Goal: Task Accomplishment & Management: Manage account settings

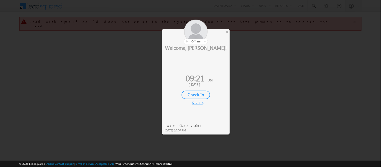
click at [194, 95] on div "Check-In" at bounding box center [195, 95] width 29 height 9
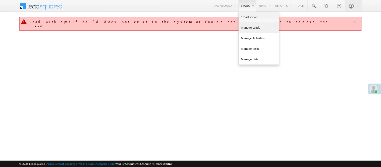
click at [247, 28] on link "Manage Leads" at bounding box center [259, 27] width 40 height 11
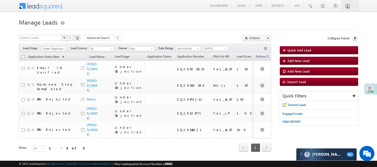
click at [58, 46] on span "Under Objection" at bounding box center [54, 48] width 26 height 4
click at [55, 49] on span "Under Objection" at bounding box center [53, 48] width 24 height 5
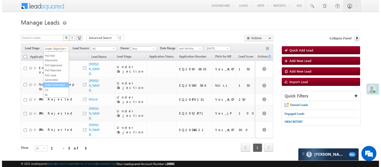
scroll to position [124, 0]
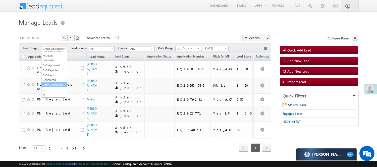
click at [50, 85] on link "Code Generated" at bounding box center [53, 85] width 25 height 5
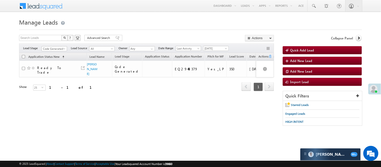
scroll to position [0, 0]
click at [53, 48] on span "Code Generated" at bounding box center [54, 48] width 24 height 5
click at [47, 60] on link "Lead Generated" at bounding box center [54, 59] width 25 height 5
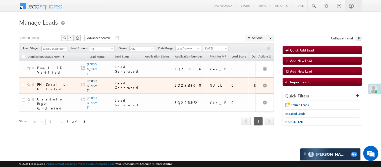
click at [90, 82] on link "Chakradhar dhondge" at bounding box center [92, 85] width 11 height 13
click at [91, 81] on link "Chakradhar dhondge" at bounding box center [92, 85] width 11 height 13
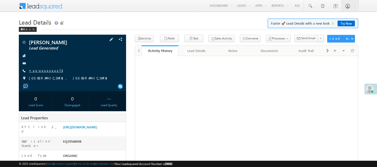
click at [44, 71] on link "+xx-xxxxxxxx73" at bounding box center [46, 70] width 34 height 4
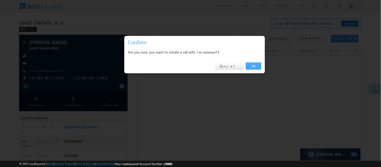
click at [256, 65] on link "OK" at bounding box center [253, 65] width 15 height 7
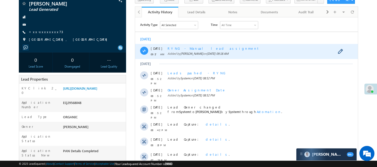
scroll to position [56, 0]
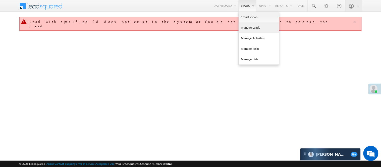
click at [255, 29] on link "Manage Leads" at bounding box center [259, 27] width 40 height 11
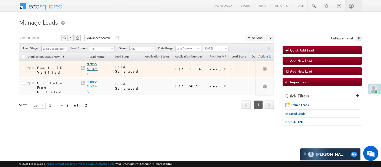
click at [93, 67] on link "[PERSON_NAME]" at bounding box center [92, 68] width 11 height 13
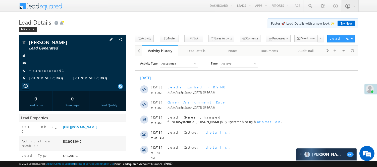
click at [45, 68] on div "[PERSON_NAME] Lead Generated +xx-xxxxxxxx91" at bounding box center [72, 62] width 102 height 44
click at [46, 73] on span "+xx-xxxxxxxx91" at bounding box center [49, 70] width 41 height 5
click at [49, 71] on link "+xx-xxxxxxxx91" at bounding box center [49, 70] width 41 height 4
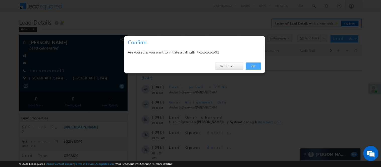
click at [257, 64] on link "OK" at bounding box center [253, 65] width 15 height 7
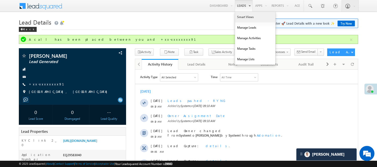
click at [245, 17] on link "Smart Views" at bounding box center [255, 17] width 40 height 11
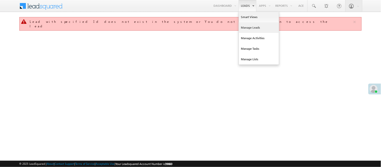
click at [251, 28] on link "Manage Leads" at bounding box center [259, 27] width 40 height 11
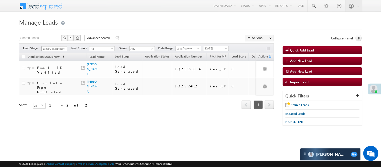
click at [56, 49] on span "Lead Generated" at bounding box center [54, 48] width 24 height 5
click at [49, 83] on link "Code Generated" at bounding box center [54, 85] width 25 height 5
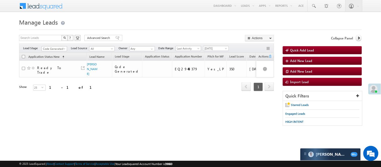
scroll to position [0, 0]
click at [57, 48] on span "Code Generated" at bounding box center [54, 48] width 24 height 5
click at [54, 61] on link "Lead Generated" at bounding box center [54, 59] width 25 height 5
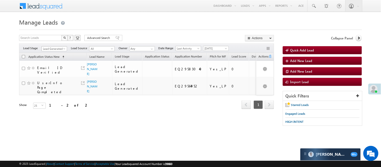
click at [51, 49] on span "Lead Generated" at bounding box center [54, 48] width 24 height 5
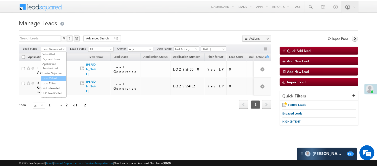
scroll to position [56, 0]
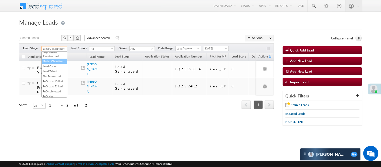
click at [52, 63] on link "Under Objection" at bounding box center [54, 61] width 25 height 5
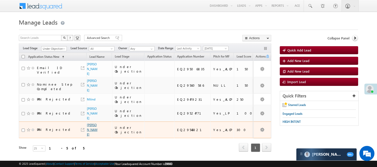
click at [91, 127] on link "Devendra shakya" at bounding box center [92, 129] width 11 height 13
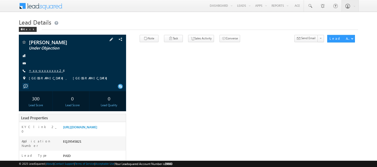
click at [45, 72] on link "+xx-xxxxxxxx24" at bounding box center [46, 70] width 34 height 4
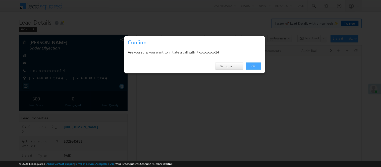
click at [249, 69] on link "OK" at bounding box center [253, 65] width 15 height 7
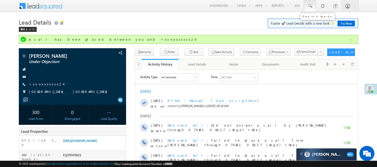
click at [310, 7] on span at bounding box center [309, 6] width 5 height 5
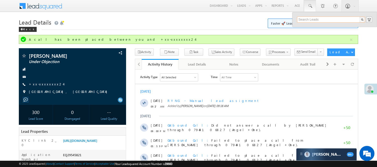
click at [313, 19] on input "text" at bounding box center [331, 20] width 68 height 6
paste input "9361637583"
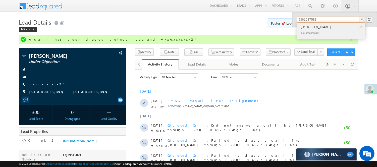
type input "9361637583"
click at [315, 27] on div "Sanjay Kumar" at bounding box center [332, 27] width 67 height 6
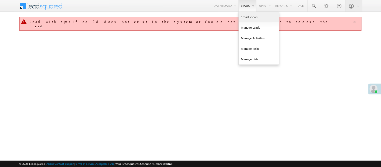
click at [244, 17] on link "Smart Views" at bounding box center [259, 17] width 40 height 11
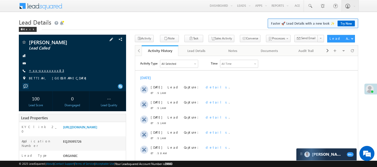
click at [42, 69] on link "+xx-xxxxxxxx83" at bounding box center [46, 70] width 35 height 4
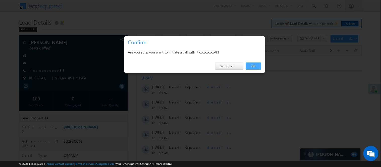
click at [251, 62] on link "OK" at bounding box center [253, 65] width 15 height 7
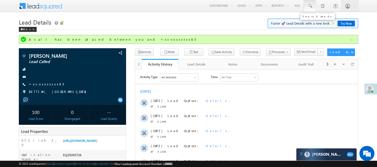
click at [313, 6] on link at bounding box center [310, 6] width 12 height 12
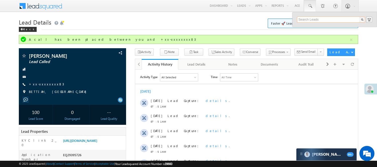
click at [313, 19] on input "text" at bounding box center [331, 20] width 68 height 6
paste input "9361637583"
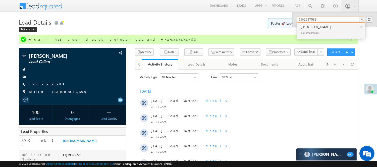
drag, startPoint x: 321, startPoint y: 20, endPoint x: 275, endPoint y: 20, distance: 45.9
click at [97, 145] on div "https://angelbroking1-pk3em7sa.customui-test.leadsquared.com?leadId=e6f903ab-c2…" at bounding box center [94, 141] width 64 height 7
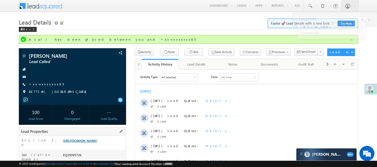
click at [95, 142] on link "https://angelbroking1-pk3em7sa.customui-test.leadsquared.com?leadId=e6f903ab-c2…" at bounding box center [80, 140] width 34 height 4
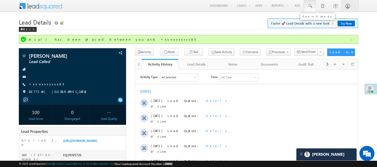
click at [310, 6] on span at bounding box center [309, 6] width 5 height 5
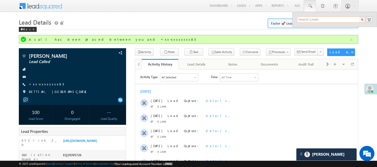
click at [321, 20] on input "text" at bounding box center [331, 20] width 68 height 6
paste input "9361637583"
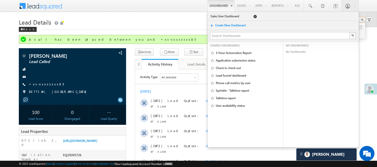
type input "9361637583"
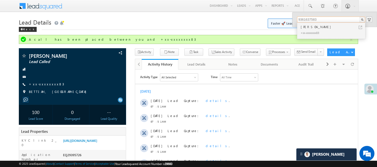
scroll to position [84, 0]
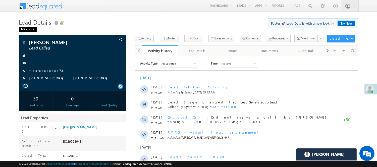
click at [26, 30] on div "Back" at bounding box center [28, 29] width 18 height 5
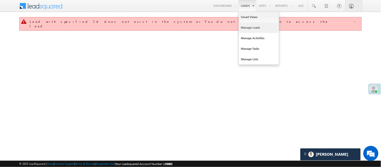
click at [254, 27] on link "Manage Leads" at bounding box center [259, 27] width 40 height 11
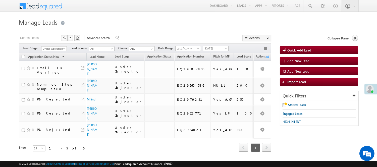
click at [55, 50] on span "Under Objection" at bounding box center [53, 48] width 24 height 5
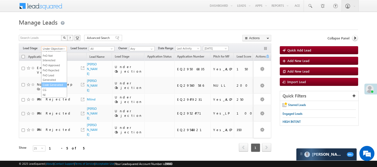
click at [51, 83] on link "Code Generated" at bounding box center [53, 85] width 25 height 5
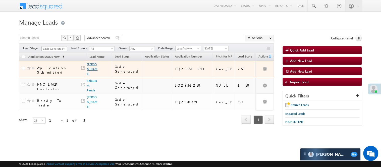
click at [92, 74] on link "[PERSON_NAME]" at bounding box center [92, 68] width 11 height 13
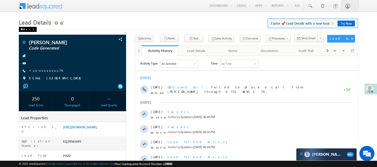
click at [28, 28] on div "Back" at bounding box center [28, 29] width 18 height 5
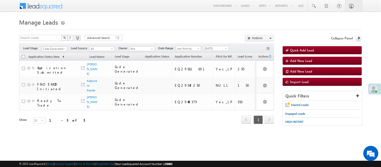
click at [56, 49] on span "Code Generated" at bounding box center [54, 48] width 24 height 5
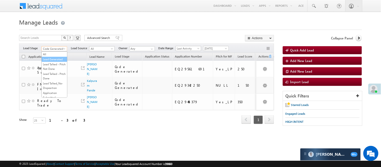
click at [50, 61] on link "Lead Generated" at bounding box center [54, 59] width 25 height 5
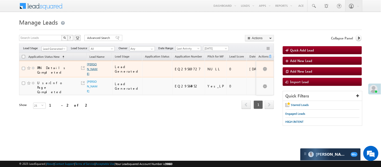
click at [92, 68] on link "Shivam Raj" at bounding box center [92, 68] width 11 height 13
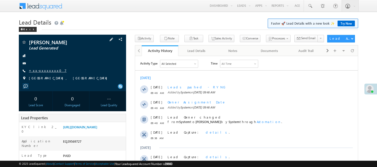
click at [43, 70] on link "+xx-xxxxxxxx07" at bounding box center [48, 70] width 38 height 4
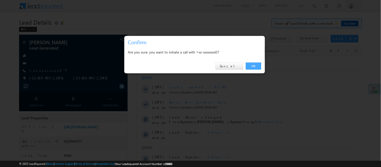
click at [254, 63] on link "OK" at bounding box center [253, 65] width 15 height 7
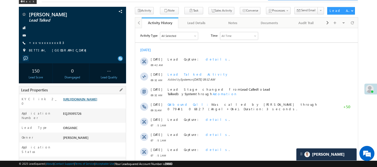
click at [96, 101] on link "https://angelbroking1-pk3em7sa.customui-test.leadsquared.com?leadId=e6f903ab-c2…" at bounding box center [80, 99] width 34 height 4
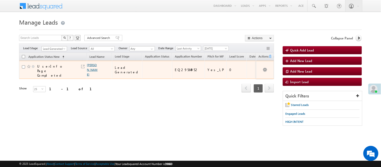
click at [89, 69] on link "Ali khan" at bounding box center [92, 69] width 11 height 13
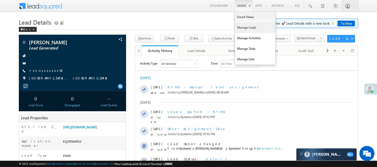
click at [246, 27] on link "Manage Leads" at bounding box center [255, 27] width 40 height 11
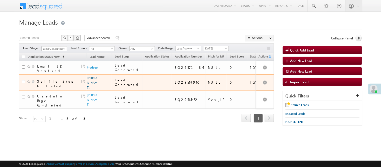
click at [88, 77] on link "Subrata Barman" at bounding box center [92, 82] width 11 height 13
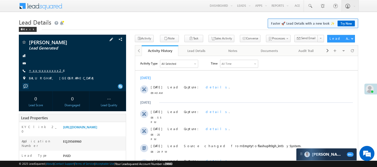
click at [40, 72] on link "+xx-xxxxxxxx24" at bounding box center [46, 70] width 34 height 4
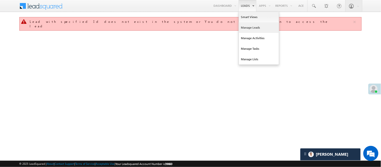
click at [250, 26] on link "Manage Leads" at bounding box center [259, 27] width 40 height 11
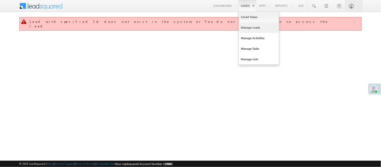
click at [250, 29] on link "Manage Leads" at bounding box center [259, 27] width 40 height 11
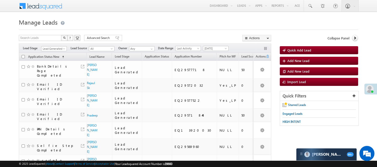
click at [53, 46] on div "Filters Lead Stage Lead Generated Lead Generated Lead Source All All Owner Any …" at bounding box center [145, 48] width 252 height 10
click at [54, 47] on span "Lead Generated" at bounding box center [53, 48] width 24 height 5
click at [50, 59] on link "Lead Generated" at bounding box center [53, 59] width 25 height 5
click at [53, 47] on span "Lead Generated" at bounding box center [53, 48] width 24 height 5
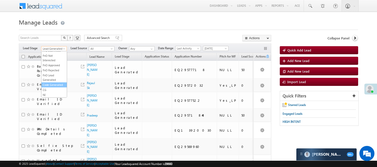
click at [51, 85] on link "Code Generated" at bounding box center [53, 85] width 25 height 5
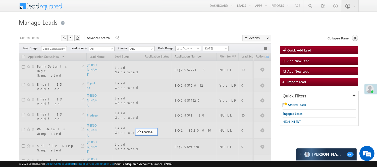
click at [147, 33] on form "Manage Leads Quick Add Lead Search Leads X ? 9 results found Advanced Search Ad…" at bounding box center [188, 128] width 339 height 223
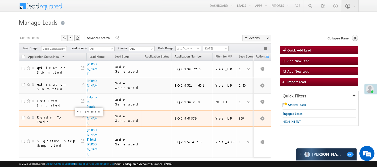
scroll to position [40, 0]
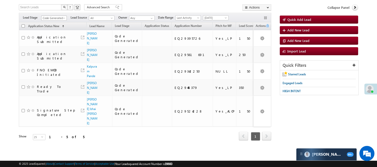
click at [58, 16] on span "Code Generated" at bounding box center [53, 18] width 24 height 5
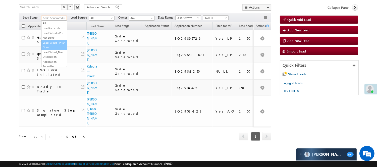
scroll to position [0, 0]
click at [51, 26] on link "Lead Generated" at bounding box center [53, 28] width 25 height 5
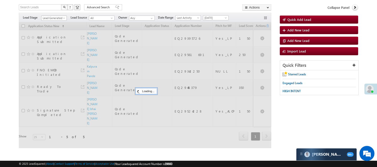
click at [57, 16] on span "Lead Generated" at bounding box center [53, 18] width 24 height 5
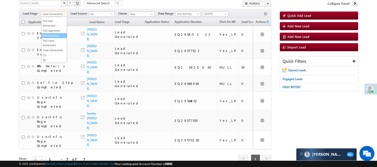
scroll to position [124, 0]
click at [54, 48] on link "Code Generated" at bounding box center [53, 50] width 25 height 5
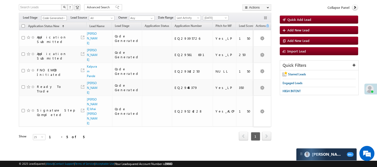
click at [58, 16] on span "Code Generated" at bounding box center [53, 18] width 24 height 5
click at [51, 27] on link "Lead Generated" at bounding box center [53, 28] width 25 height 5
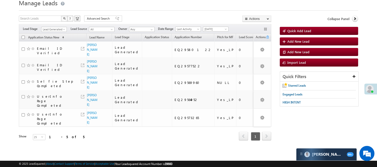
scroll to position [11, 0]
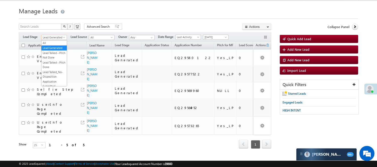
click at [58, 37] on span "Lead Generated" at bounding box center [53, 37] width 24 height 5
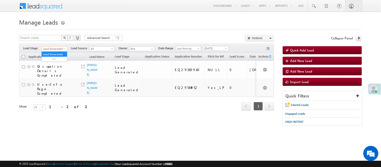
click at [58, 49] on span "Lead Generated" at bounding box center [54, 48] width 24 height 5
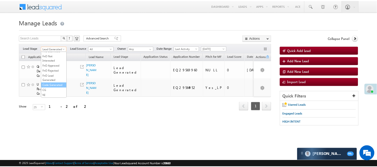
scroll to position [124, 0]
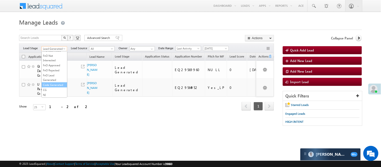
click at [54, 83] on link "Code Generated" at bounding box center [54, 85] width 25 height 5
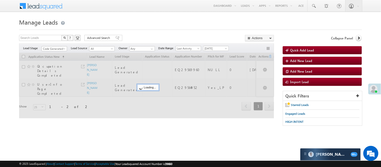
click at [161, 26] on h1 "Manage Leads" at bounding box center [190, 22] width 342 height 10
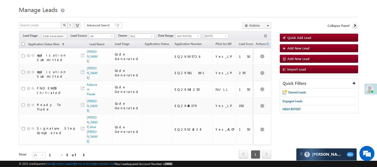
scroll to position [0, 0]
click at [57, 36] on span "Code Generated" at bounding box center [53, 36] width 24 height 5
click at [52, 49] on link "Lead Generated" at bounding box center [53, 46] width 25 height 5
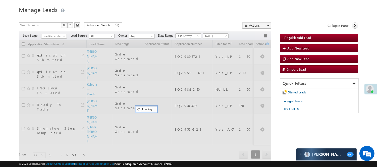
click at [189, 8] on body "Menu Nisha Anand Yadav Nisha .Yada v@ang elbro king. com" at bounding box center [188, 79] width 377 height 185
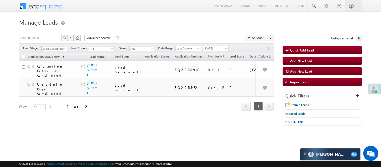
click at [59, 46] on div "Filters Lead Stage All Lead Generated Lead Talked - Pitch Not Done Lead Talked …" at bounding box center [146, 48] width 255 height 10
click at [58, 46] on span "Lead Generated" at bounding box center [54, 48] width 24 height 5
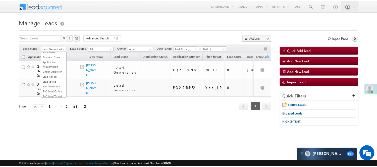
scroll to position [56, 0]
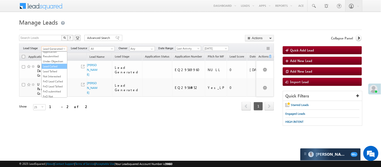
click at [58, 68] on link "Lead Called" at bounding box center [54, 66] width 25 height 5
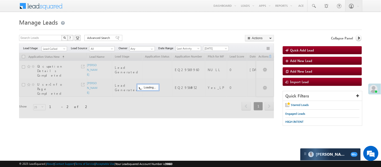
click at [151, 28] on div at bounding box center [190, 28] width 342 height 3
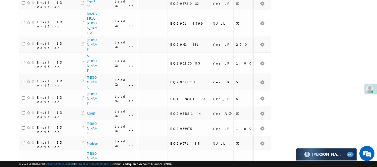
scroll to position [310, 0]
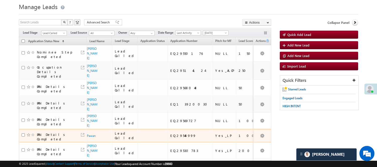
scroll to position [14, 0]
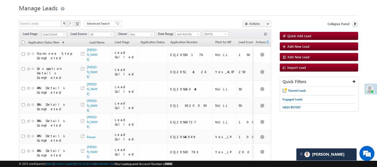
click at [53, 33] on span "Lead Called" at bounding box center [53, 34] width 24 height 5
click at [47, 69] on link "Code Generated" at bounding box center [53, 70] width 25 height 5
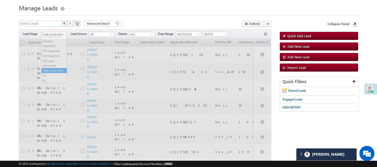
click at [52, 34] on span "Code Generated" at bounding box center [53, 34] width 24 height 5
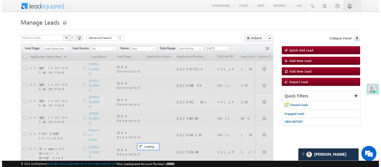
scroll to position [0, 0]
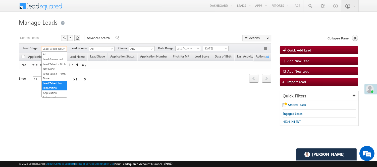
click at [60, 48] on span "Lead Talked_No-Disposition" at bounding box center [53, 48] width 24 height 5
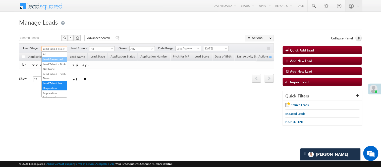
click at [48, 61] on link "Lead Generated" at bounding box center [54, 59] width 25 height 5
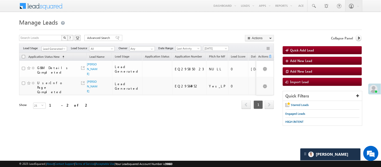
click at [123, 18] on h1 "Manage Leads" at bounding box center [190, 22] width 342 height 10
click at [64, 50] on span at bounding box center [65, 50] width 4 height 4
click at [55, 48] on link "FnO Lead Talked" at bounding box center [54, 45] width 25 height 5
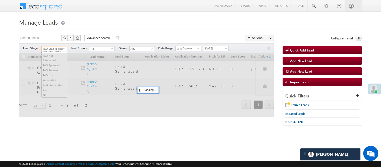
click at [57, 51] on body "Menu Nisha Anand Yadav Nisha .Yada v@ang elbro king. com" at bounding box center [190, 71] width 381 height 142
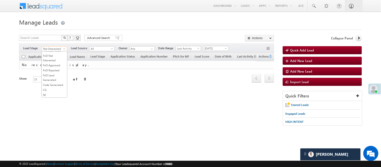
click at [58, 47] on span "Not Interested" at bounding box center [54, 48] width 24 height 5
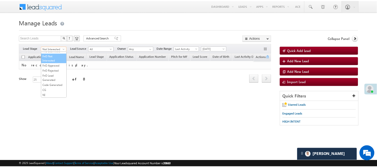
scroll to position [124, 0]
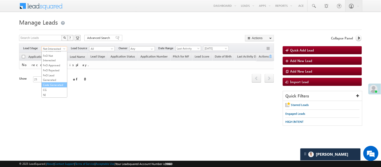
click at [53, 83] on link "Code Generated" at bounding box center [54, 85] width 25 height 5
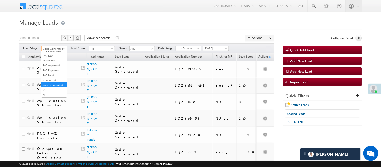
click at [58, 48] on span "Code Generated" at bounding box center [54, 48] width 24 height 5
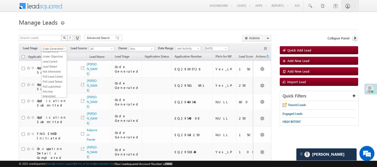
scroll to position [56, 0]
click at [50, 68] on link "Lead Called" at bounding box center [53, 66] width 25 height 5
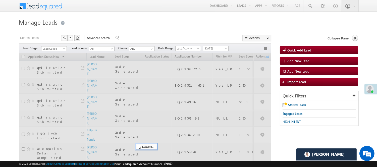
click at [139, 26] on h1 "Manage Leads" at bounding box center [188, 22] width 339 height 10
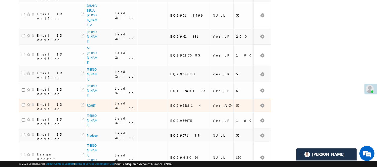
scroll to position [310, 0]
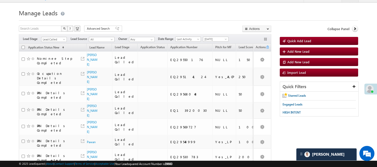
scroll to position [0, 0]
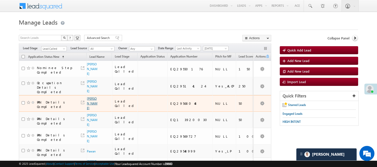
click at [90, 103] on link "Chakradhar dhondge" at bounding box center [92, 103] width 11 height 13
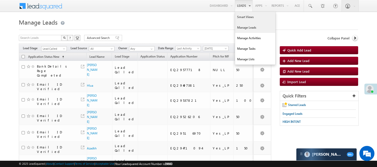
click at [240, 16] on link "Smart Views" at bounding box center [255, 17] width 40 height 11
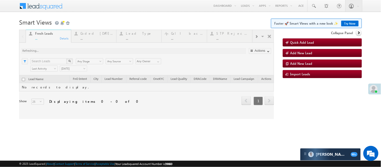
click at [91, 37] on div at bounding box center [146, 74] width 255 height 89
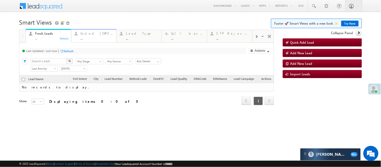
click at [92, 37] on div "..." at bounding box center [97, 38] width 33 height 4
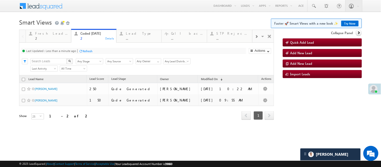
click at [128, 17] on h1 "Smart Views Getting Started Faster 🚀 Smart Views with a new look ✨ Try Now" at bounding box center [190, 22] width 342 height 10
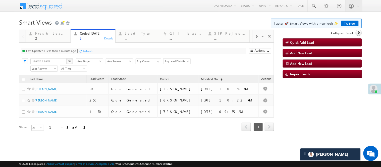
click at [149, 20] on h1 "Smart Views Getting Started Faster 🚀 Smart Views with a new look ✨ Try Now" at bounding box center [190, 22] width 342 height 10
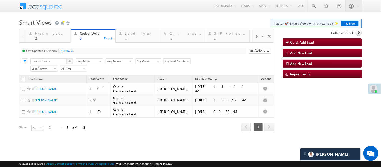
click at [140, 18] on h1 "Smart Views Getting Started Faster 🚀 Smart Views with a new look ✨ Try Now" at bounding box center [190, 22] width 342 height 10
click at [121, 21] on h1 "Smart Views Getting Started Faster 🚀 Smart Views with a new look ✨ Try Now" at bounding box center [190, 22] width 342 height 10
click at [111, 17] on h1 "Smart Views Getting Started Faster 🚀 Smart Views with a new look ✨ Try Now" at bounding box center [190, 22] width 342 height 10
click at [136, 19] on h1 "Smart Views Getting Started Faster 🚀 Smart Views with a new look ✨ Try Now" at bounding box center [190, 22] width 342 height 10
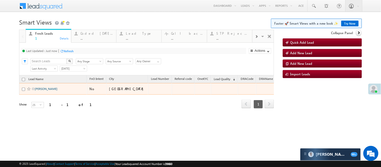
click at [40, 91] on link "[PERSON_NAME]" at bounding box center [46, 89] width 23 height 4
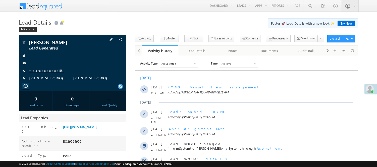
click at [39, 70] on link "+xx-xxxxxxxx58" at bounding box center [46, 70] width 35 height 4
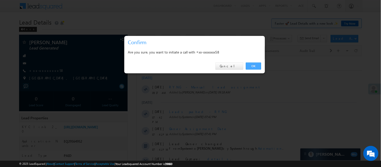
drag, startPoint x: 255, startPoint y: 68, endPoint x: 120, endPoint y: 10, distance: 146.8
click at [255, 68] on link "OK" at bounding box center [253, 65] width 15 height 7
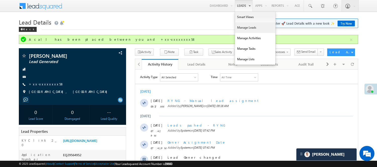
click at [248, 27] on link "Manage Leads" at bounding box center [255, 27] width 40 height 11
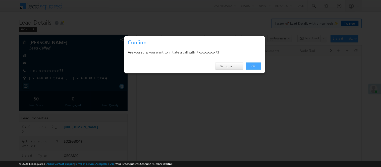
click at [257, 67] on link "OK" at bounding box center [253, 65] width 15 height 7
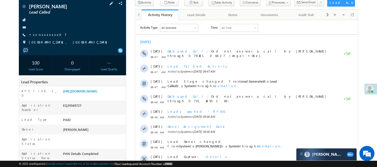
scroll to position [28, 0]
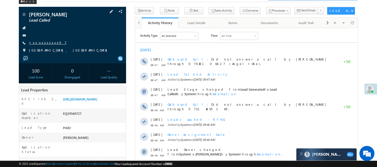
click at [49, 41] on link "+xx-xxxxxxxx07" at bounding box center [48, 42] width 38 height 4
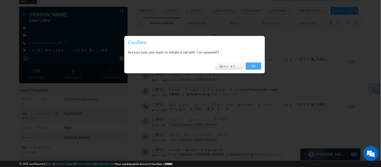
click at [250, 64] on link "OK" at bounding box center [253, 65] width 15 height 7
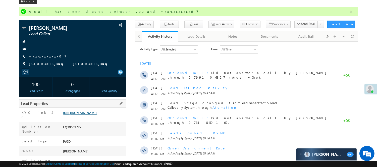
click at [88, 115] on link "https://angelbroking1-pk3em7sa.customui-test.leadsquared.com?leadId=c9f311ae-6a…" at bounding box center [80, 112] width 34 height 4
click at [97, 115] on link "https://angelbroking1-pk3em7sa.customui-test.leadsquared.com?leadId=c9f311ae-6a…" at bounding box center [80, 112] width 34 height 4
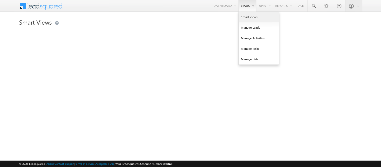
click at [250, 19] on link "Smart Views" at bounding box center [259, 17] width 40 height 11
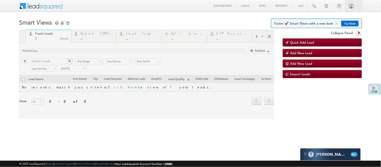
click at [100, 36] on div at bounding box center [146, 74] width 255 height 89
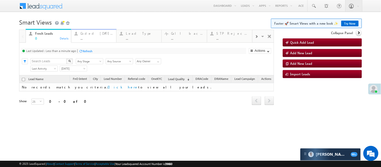
click at [101, 35] on div "Coded Today ..." at bounding box center [97, 35] width 33 height 10
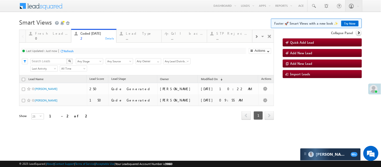
click at [352, 23] on link "Try Now" at bounding box center [349, 24] width 17 height 6
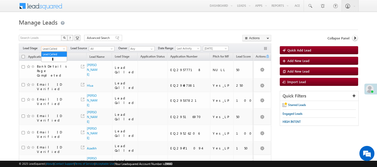
drag, startPoint x: 54, startPoint y: 48, endPoint x: 49, endPoint y: 63, distance: 15.7
click at [54, 48] on span "Lead Called" at bounding box center [53, 48] width 24 height 5
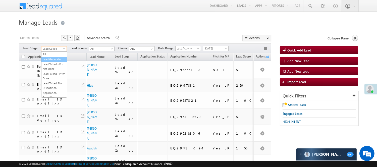
click at [53, 61] on link "Lead Generated" at bounding box center [53, 59] width 25 height 5
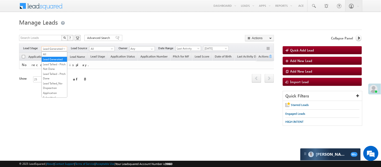
click at [61, 47] on span "Lead Generated" at bounding box center [54, 48] width 24 height 5
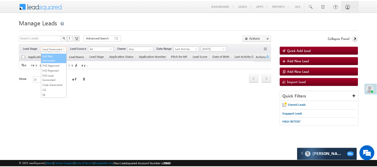
scroll to position [124, 0]
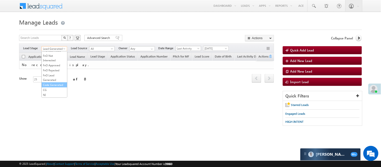
click at [54, 83] on link "Code Generated" at bounding box center [54, 85] width 25 height 5
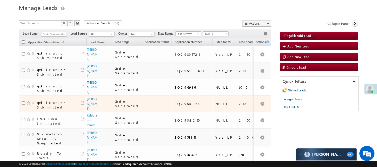
scroll to position [6, 0]
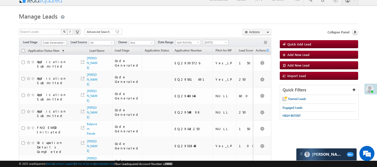
click at [57, 40] on span "Code Generated" at bounding box center [53, 42] width 24 height 5
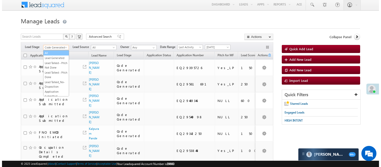
scroll to position [0, 0]
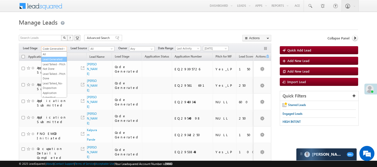
click at [56, 59] on link "Lead Generated" at bounding box center [53, 59] width 25 height 5
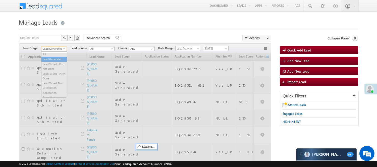
click at [54, 50] on span "Lead Generated" at bounding box center [53, 48] width 24 height 5
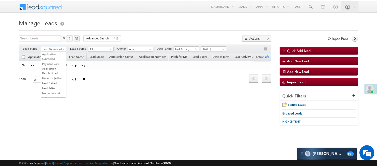
scroll to position [56, 0]
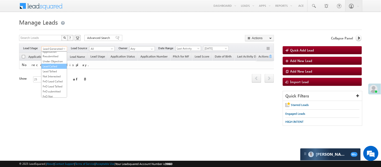
click at [56, 68] on link "Lead Called" at bounding box center [53, 66] width 25 height 5
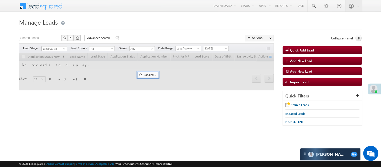
click at [136, 26] on h1 "Manage Leads" at bounding box center [190, 22] width 342 height 10
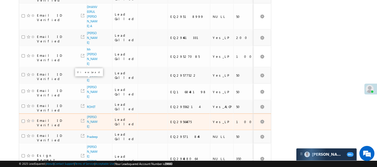
scroll to position [310, 0]
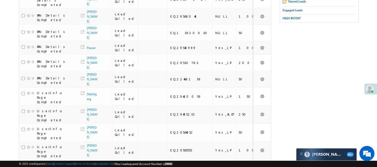
scroll to position [0, 0]
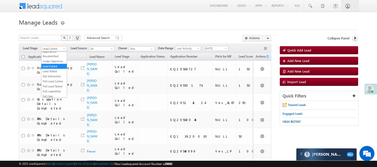
click at [47, 47] on span "Lead Called" at bounding box center [53, 48] width 24 height 5
click at [49, 73] on link "Lead Talked" at bounding box center [53, 71] width 25 height 5
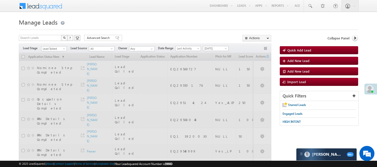
click at [112, 27] on div at bounding box center [188, 28] width 339 height 3
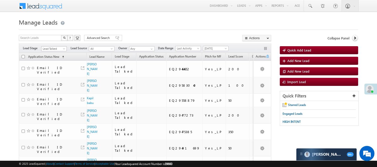
click at [58, 47] on span "Lead Talked" at bounding box center [53, 48] width 24 height 5
click at [54, 69] on link "Lead Talked - Pitch Not Done" at bounding box center [53, 66] width 25 height 9
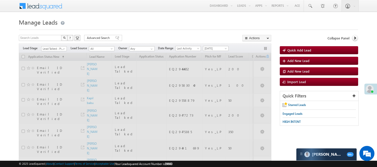
click at [111, 22] on h1 "Manage Leads" at bounding box center [188, 22] width 339 height 10
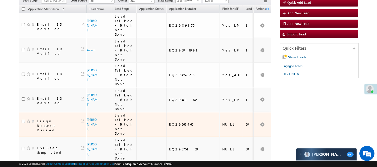
scroll to position [84, 0]
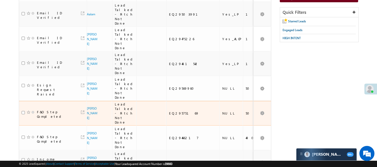
click at [90, 106] on span "Sidharth rout" at bounding box center [92, 113] width 11 height 14
click at [87, 106] on link "Sidharth rout" at bounding box center [92, 112] width 11 height 13
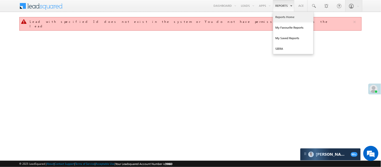
click at [285, 17] on link "Reports Home" at bounding box center [293, 17] width 40 height 11
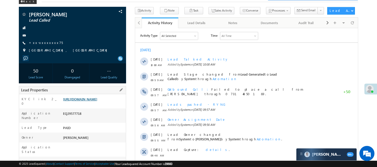
click at [74, 101] on link "[URL][DOMAIN_NAME]" at bounding box center [80, 99] width 34 height 4
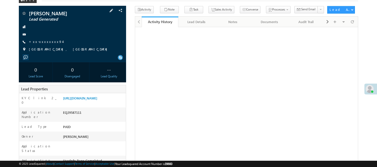
scroll to position [28, 0]
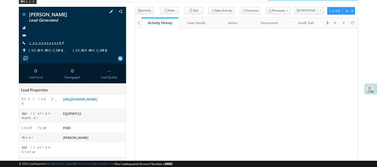
click at [38, 42] on link "+xx-xxxxxxxx94" at bounding box center [46, 42] width 34 height 4
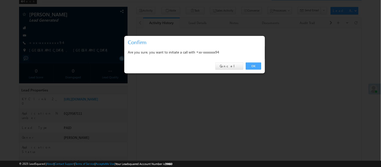
click at [247, 63] on link "OK" at bounding box center [253, 65] width 15 height 7
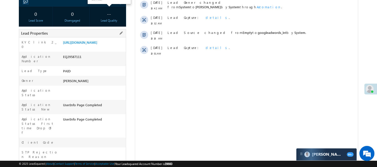
scroll to position [111, 0]
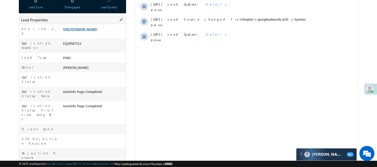
click at [85, 31] on link "https://angelbroking1-pk3em7sa.customui-test.leadsquared.com?leadId=0eba9b3a-41…" at bounding box center [80, 29] width 34 height 4
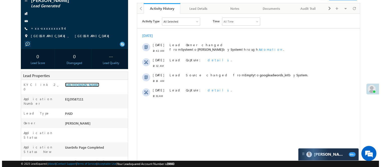
scroll to position [0, 0]
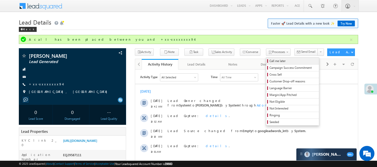
click at [269, 59] on span "Call me later" at bounding box center [293, 61] width 48 height 5
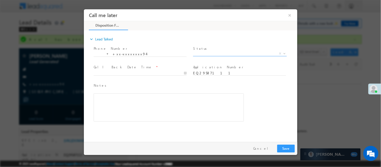
click at [236, 51] on span "X" at bounding box center [240, 53] width 94 height 5
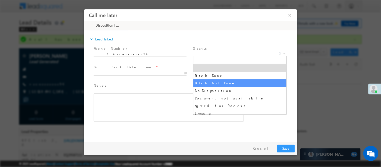
select select "Pitch Not Done"
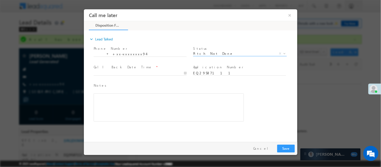
click at [165, 77] on span at bounding box center [139, 78] width 93 height 6
click at [164, 75] on span at bounding box center [139, 78] width 93 height 6
type input "09/26/25 10:56 AM"
click at [164, 73] on input "09/26/25 10:56 AM" at bounding box center [139, 72] width 93 height 5
click at [284, 145] on button "Save" at bounding box center [286, 148] width 18 height 8
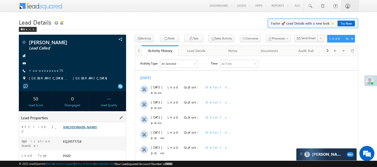
click at [85, 129] on link "https://angelbroking1-pk3em7sa.customui-test.leadsquared.com?leadId=dcdc8eb9-d4…" at bounding box center [80, 127] width 34 height 4
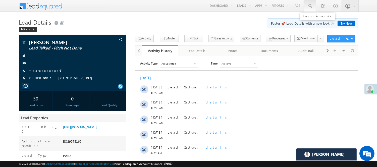
click at [310, 7] on span at bounding box center [309, 6] width 5 height 5
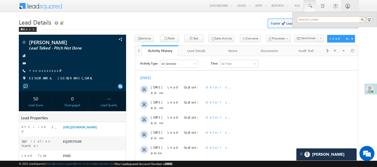
click at [321, 18] on input "text" at bounding box center [331, 20] width 68 height 6
paste input "9054882074"
type input "9054882074"
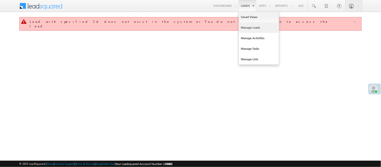
click at [250, 29] on link "Manage Leads" at bounding box center [259, 27] width 40 height 11
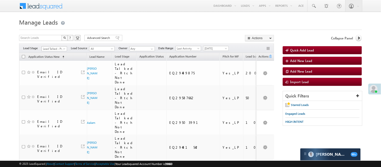
click at [53, 49] on span "Lead Talked - Pitch Not Done" at bounding box center [54, 48] width 24 height 5
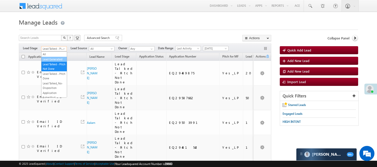
click at [52, 61] on link "Lead Generated" at bounding box center [53, 59] width 25 height 5
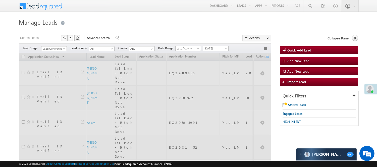
click at [147, 20] on h1 "Manage Leads" at bounding box center [188, 22] width 339 height 10
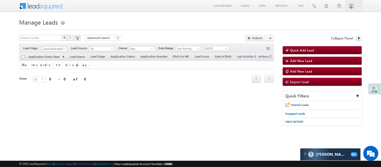
click at [62, 48] on span "Lead Generated" at bounding box center [54, 48] width 24 height 5
click at [50, 83] on link "Code Generated" at bounding box center [54, 85] width 25 height 5
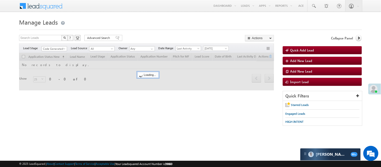
click at [144, 24] on h1 "Manage Leads" at bounding box center [190, 22] width 342 height 10
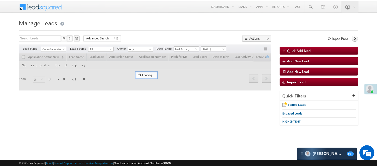
scroll to position [0, 0]
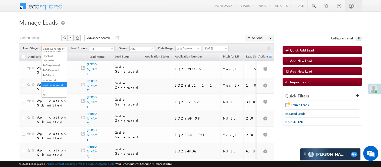
click at [57, 49] on span "Code Generated" at bounding box center [54, 48] width 24 height 5
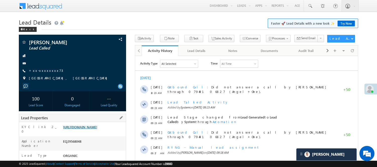
click at [82, 129] on link "[URL][DOMAIN_NAME]" at bounding box center [80, 127] width 34 height 4
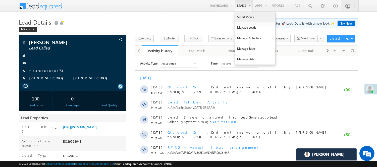
click at [244, 18] on link "Smart Views" at bounding box center [255, 17] width 40 height 11
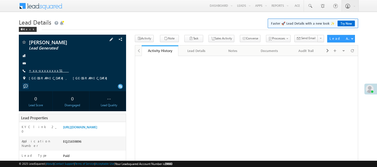
click at [35, 72] on link "+xx-xxxxxxxx51" at bounding box center [49, 70] width 40 height 4
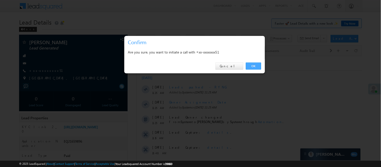
click at [254, 65] on link "OK" at bounding box center [253, 65] width 15 height 7
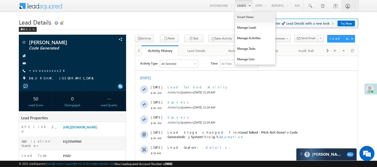
click at [243, 21] on link "Smart Views" at bounding box center [255, 17] width 40 height 11
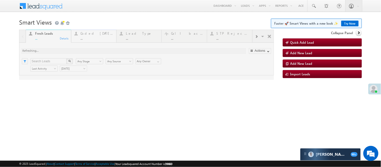
click at [95, 37] on div "..." at bounding box center [97, 38] width 33 height 4
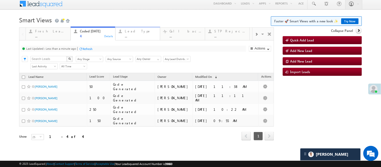
scroll to position [15, 0]
click at [143, 15] on h1 "Smart Views Getting Started Faster 🚀 Smart Views with a new look ✨ Try Now" at bounding box center [190, 20] width 342 height 10
click at [107, 15] on h1 "Smart Views Getting Started Faster 🚀 Smart Views with a new look ✨ Try Now" at bounding box center [190, 20] width 342 height 10
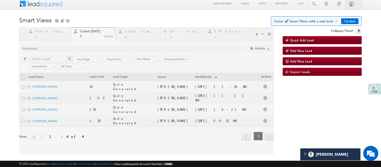
scroll to position [0, 0]
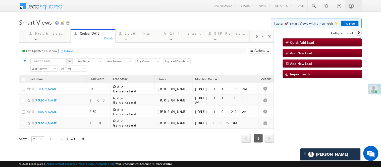
click at [92, 13] on body "Menu Nisha Anand Yadav Nisha .Yada v@ang elbro king. com" at bounding box center [190, 78] width 381 height 157
click at [133, 20] on h1 "Smart Views Getting Started Faster 🚀 Smart Views with a new look ✨ Try Now" at bounding box center [190, 22] width 342 height 10
click at [112, 22] on h1 "Smart Views Getting Started Faster 🚀 Smart Views with a new look ✨ Try Now" at bounding box center [190, 22] width 342 height 10
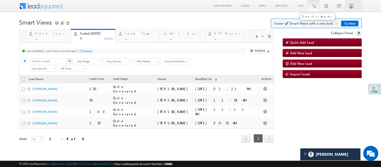
click at [307, 6] on link at bounding box center [313, 6] width 12 height 12
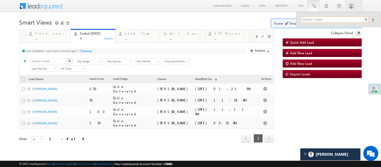
click at [319, 18] on input "text" at bounding box center [335, 20] width 68 height 6
click at [320, 20] on input "text" at bounding box center [335, 20] width 68 height 6
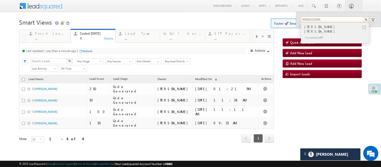
type input "9599152064"
click at [312, 29] on div "Damor nareshkumar baluji" at bounding box center [336, 29] width 67 height 10
click at [313, 29] on div "Damor nareshkumar baluji +xx-xxxxxxxx64" at bounding box center [334, 33] width 67 height 21
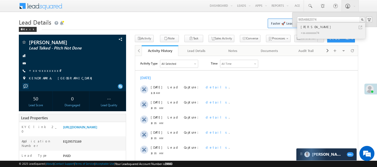
type input "9054882074"
click at [324, 27] on div "[PERSON_NAME]" at bounding box center [332, 27] width 67 height 6
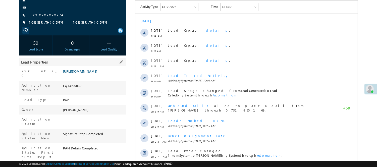
scroll to position [56, 0]
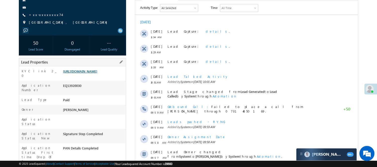
click at [90, 73] on link "https://angelbroking1-pk3em7sa.customui-test.leadsquared.com?leadId=285ee8cb-b5…" at bounding box center [80, 71] width 34 height 4
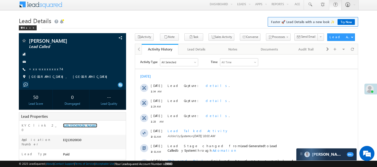
scroll to position [0, 0]
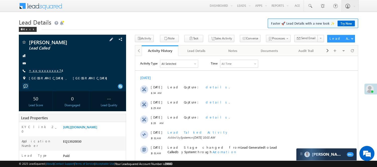
click at [44, 70] on link "+xx-xxxxxxxx74" at bounding box center [45, 70] width 33 height 4
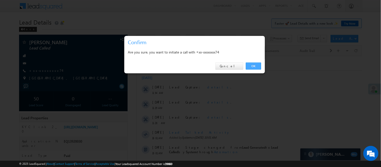
click at [252, 64] on link "OK" at bounding box center [253, 65] width 15 height 7
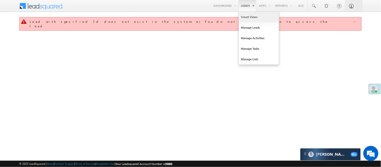
click at [248, 19] on link "Smart Views" at bounding box center [259, 17] width 40 height 11
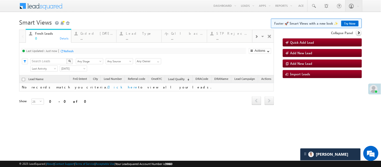
click at [354, 23] on link "Try Now" at bounding box center [349, 24] width 17 height 6
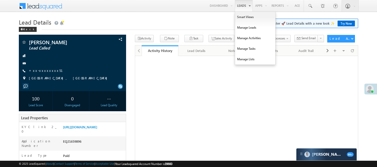
click at [248, 9] on ul "Dashboard Leads Smart Views Manage Leads Manage Activities Manage Tasks Manage …" at bounding box center [255, 6] width 96 height 12
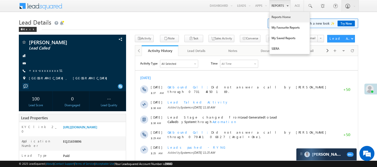
click at [279, 19] on link "Reports Home" at bounding box center [289, 17] width 40 height 11
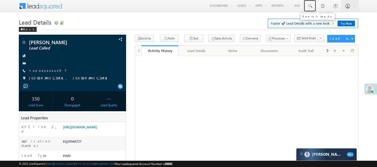
click at [307, 4] on span at bounding box center [309, 6] width 5 height 5
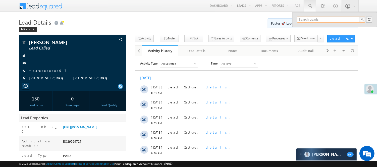
click at [317, 19] on input "text" at bounding box center [331, 20] width 68 height 6
paste input "8320505764"
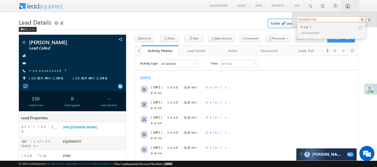
type input "8320505764"
click at [314, 29] on div "Kapil" at bounding box center [332, 27] width 67 height 6
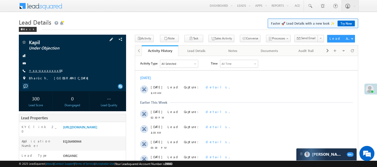
click at [50, 71] on link "+xx-xxxxxxxx64" at bounding box center [45, 70] width 32 height 4
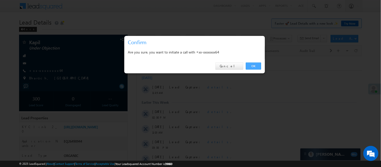
click at [250, 67] on link "OK" at bounding box center [253, 65] width 15 height 7
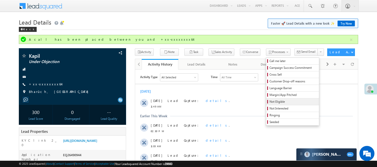
click at [269, 100] on span "Not Eligible" at bounding box center [293, 101] width 48 height 5
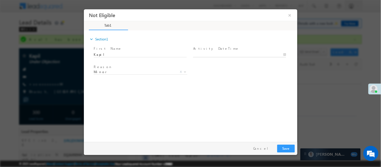
type input "09/26/25 11:51 AM"
click at [210, 54] on input "09/26/25 11:51 AM" at bounding box center [239, 54] width 93 height 5
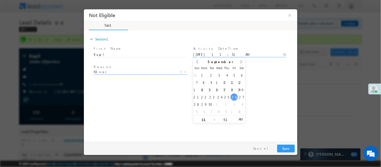
click at [106, 70] on span "Minor" at bounding box center [134, 71] width 82 height 5
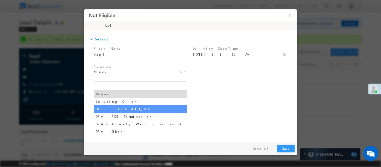
select select "Out of India"
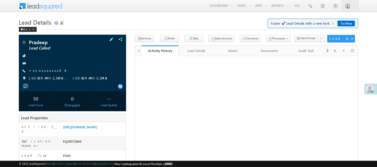
click at [42, 73] on span "+xx-xxxxxxxx08" at bounding box center [48, 70] width 39 height 5
click at [40, 70] on link "+xx-xxxxxxxx08" at bounding box center [48, 70] width 39 height 4
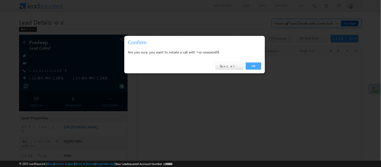
click at [254, 64] on link "OK" at bounding box center [253, 65] width 15 height 7
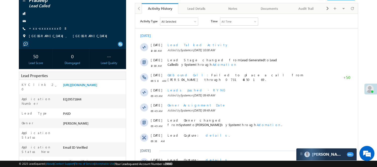
scroll to position [69, 0]
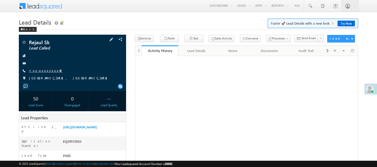
click at [43, 69] on link "+xx-xxxxxxxx49" at bounding box center [46, 70] width 34 height 4
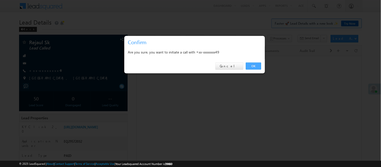
click at [248, 69] on link "OK" at bounding box center [253, 65] width 15 height 7
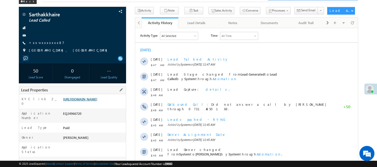
click at [76, 101] on link "https://angelbroking1-pk3em7sa.customui-test.leadsquared.com?leadId=2c3e13ea-2d…" at bounding box center [80, 99] width 34 height 4
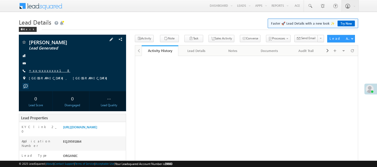
click at [34, 71] on link "+xx-xxxxxxxx18" at bounding box center [49, 70] width 41 height 4
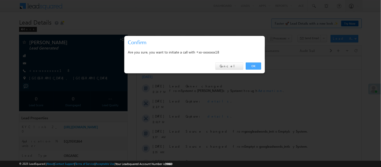
click at [253, 64] on link "OK" at bounding box center [253, 65] width 15 height 7
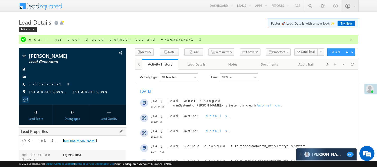
click at [97, 142] on link "https://angelbroking1-pk3em7sa.customui-test.leadsquared.com?leadId=27b77a98-60…" at bounding box center [80, 140] width 34 height 4
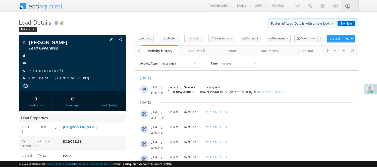
click at [37, 70] on link "+xx-xxxxxxxx74" at bounding box center [45, 70] width 33 height 4
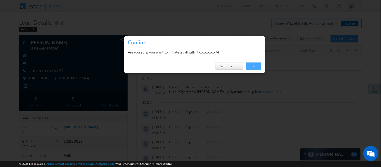
click at [252, 66] on link "OK" at bounding box center [253, 65] width 15 height 7
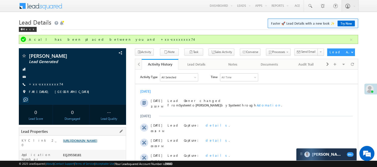
click at [96, 142] on link "https://angelbroking1-pk3em7sa.customui-test.leadsquared.com?leadId=65fdb5e0-03…" at bounding box center [80, 140] width 34 height 4
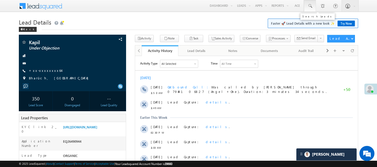
click at [312, 8] on span at bounding box center [309, 6] width 5 height 5
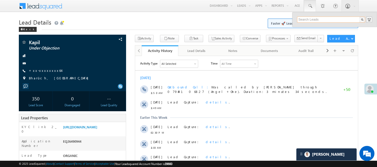
click at [317, 19] on input "text" at bounding box center [331, 20] width 68 height 6
paste input "8320505764"
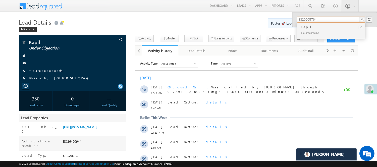
drag, startPoint x: 321, startPoint y: 20, endPoint x: 280, endPoint y: 17, distance: 40.2
paste input "6003206032"
type input "6003206032"
click at [311, 29] on div "Dipen" at bounding box center [332, 27] width 67 height 6
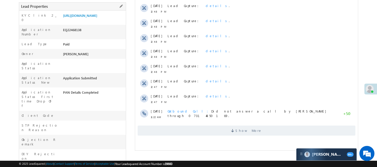
scroll to position [105, 0]
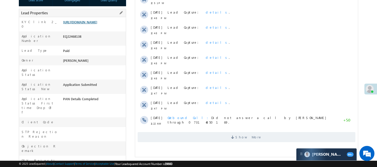
click at [97, 24] on link "https://angelbroking1-pk3em7sa.customui-test.leadsquared.com?leadId=d82eaec1-90…" at bounding box center [80, 22] width 34 height 4
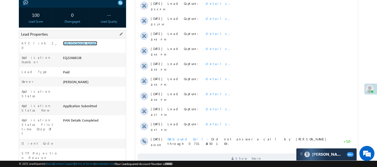
scroll to position [0, 0]
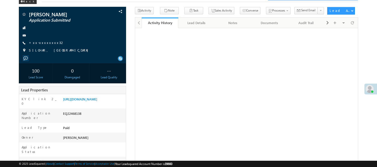
scroll to position [1, 0]
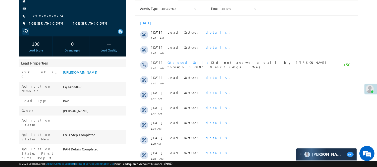
scroll to position [56, 0]
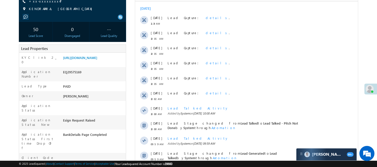
scroll to position [56, 0]
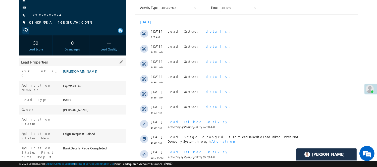
click at [82, 73] on link "[URL][DOMAIN_NAME]" at bounding box center [80, 71] width 34 height 4
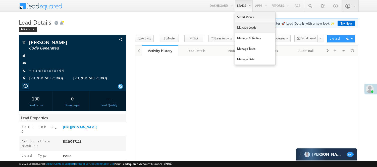
click at [253, 31] on link "Manage Leads" at bounding box center [255, 27] width 40 height 11
click at [249, 27] on link "Manage Leads" at bounding box center [255, 27] width 40 height 11
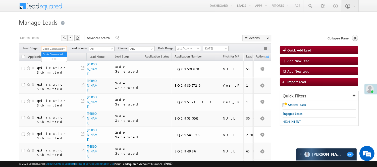
click at [65, 50] on span at bounding box center [64, 50] width 4 height 4
click at [53, 58] on link "Lead Generated" at bounding box center [53, 59] width 25 height 5
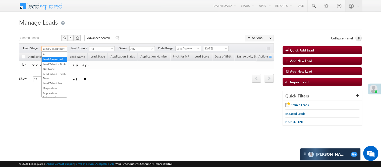
click at [58, 48] on span "Lead Generated" at bounding box center [54, 48] width 24 height 5
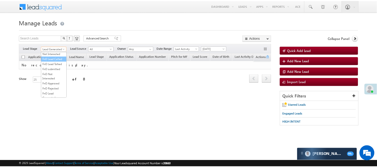
scroll to position [69, 0]
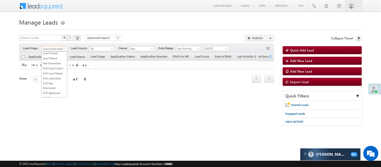
click at [53, 50] on link "Under Objection" at bounding box center [54, 48] width 25 height 5
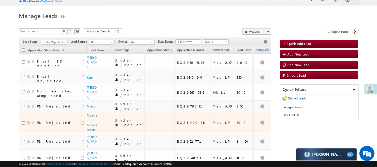
scroll to position [0, 0]
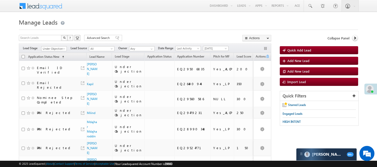
click at [56, 45] on div "Filters Lead Stage All Lead Generated Lead Talked - Pitch Not Done Lead Talked …" at bounding box center [145, 48] width 252 height 10
click at [55, 48] on span "Under Objection" at bounding box center [53, 48] width 24 height 5
click at [56, 55] on link "Lead Called" at bounding box center [53, 53] width 25 height 5
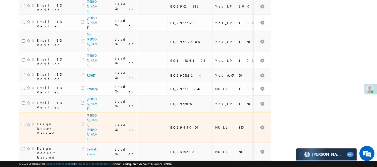
scroll to position [299, 0]
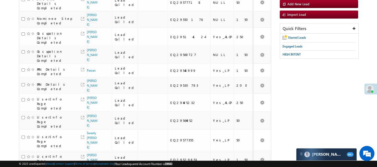
scroll to position [53, 0]
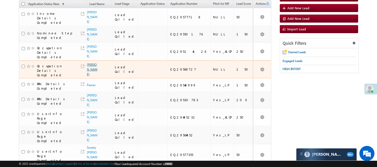
click at [89, 63] on link "Shivam Raj" at bounding box center [92, 69] width 11 height 13
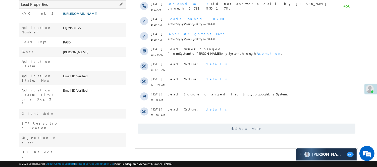
scroll to position [79, 0]
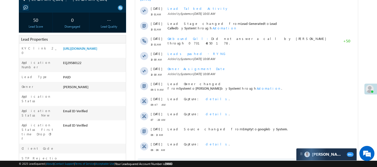
click at [124, 15] on body "Menu [PERSON_NAME] [PERSON_NAME] .Yada v@ang elbro king. com" at bounding box center [188, 124] width 377 height 407
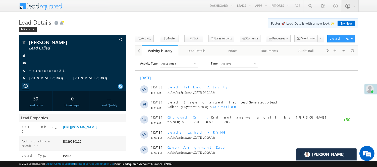
scroll to position [0, 0]
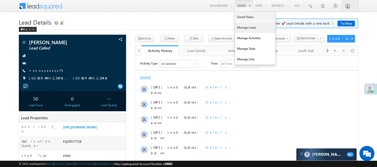
click at [246, 24] on link "Manage Leads" at bounding box center [255, 27] width 40 height 11
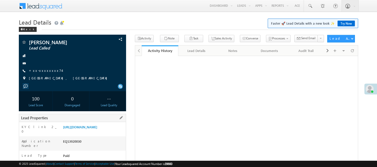
scroll to position [84, 0]
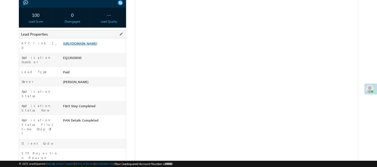
click at [75, 45] on link "[URL][DOMAIN_NAME]" at bounding box center [80, 43] width 34 height 4
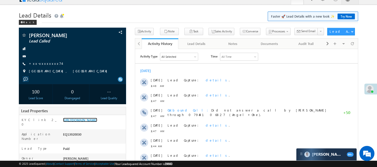
scroll to position [0, 0]
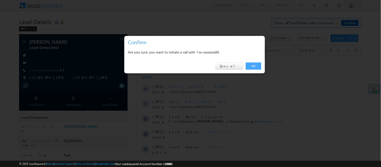
click at [252, 68] on link "OK" at bounding box center [253, 65] width 15 height 7
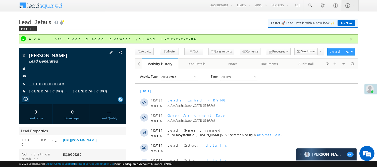
click at [43, 86] on link "+xx-xxxxxxxx86" at bounding box center [46, 83] width 35 height 4
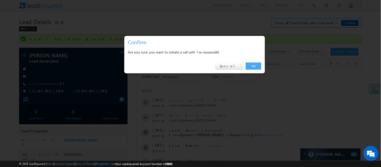
click at [252, 68] on link "OK" at bounding box center [253, 65] width 15 height 7
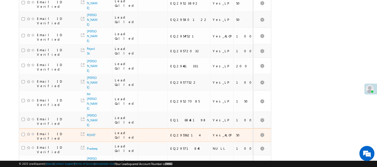
scroll to position [299, 0]
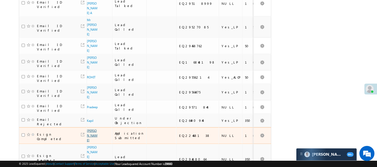
scroll to position [0, 0]
click at [179, 133] on div "EQ22468138" at bounding box center [197, 135] width 37 height 5
copy div "EQ22468138"
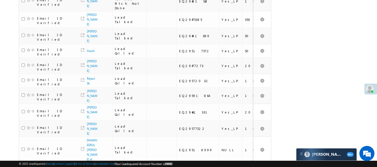
scroll to position [7, 0]
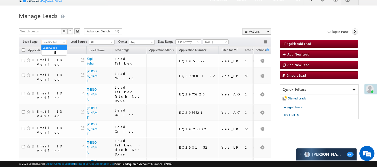
click at [61, 41] on span "Lead Called" at bounding box center [53, 42] width 24 height 5
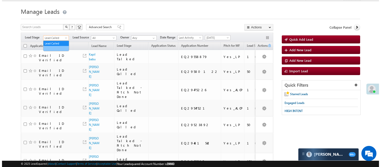
scroll to position [0, 0]
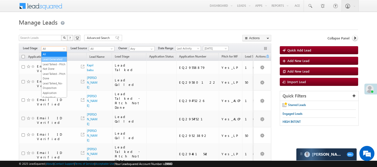
click at [48, 61] on link "Lead Generated" at bounding box center [53, 59] width 25 height 5
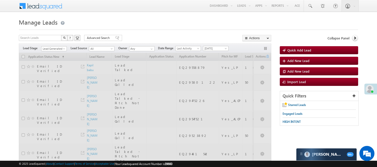
click at [189, 21] on h1 "Manage Leads" at bounding box center [188, 22] width 339 height 10
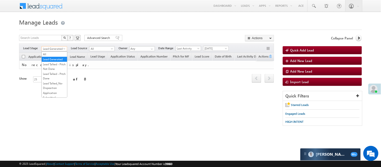
click at [59, 48] on span "Lead Generated" at bounding box center [54, 48] width 24 height 5
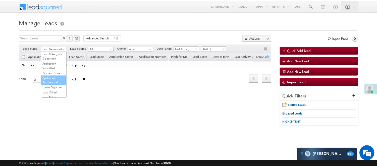
scroll to position [84, 0]
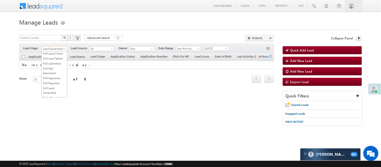
click at [54, 41] on link "Lead Called" at bounding box center [54, 38] width 25 height 5
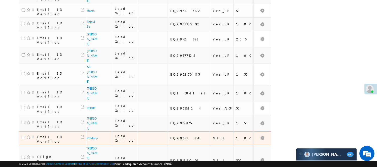
scroll to position [299, 0]
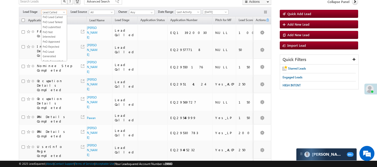
scroll to position [82, 0]
click at [58, 13] on span "Lead Called" at bounding box center [53, 12] width 24 height 5
click at [55, 46] on link "Code Generated" at bounding box center [53, 48] width 25 height 5
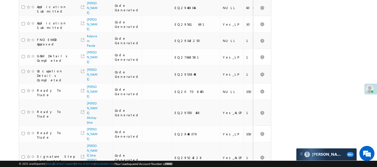
scroll to position [0, 0]
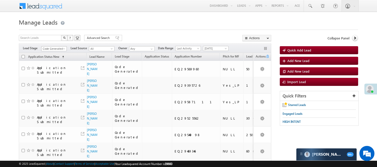
click at [57, 49] on span "Code Generated" at bounding box center [53, 48] width 24 height 5
click at [54, 61] on link "Lead Generated" at bounding box center [53, 59] width 25 height 5
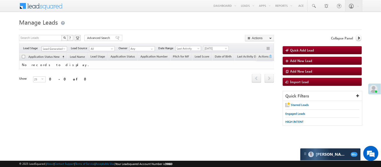
click at [56, 51] on span "Lead Generated" at bounding box center [54, 48] width 24 height 5
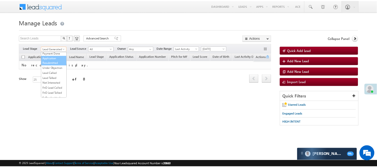
scroll to position [84, 0]
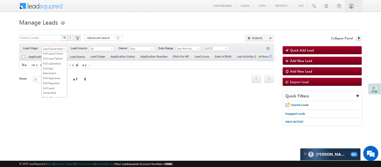
click at [54, 46] on link "Lead Talked" at bounding box center [54, 43] width 25 height 5
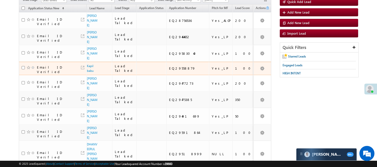
scroll to position [28, 0]
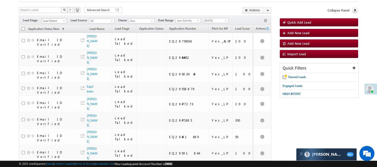
click at [49, 22] on span "Lead Talked" at bounding box center [53, 21] width 24 height 5
click at [52, 13] on link "Lead Called" at bounding box center [53, 10] width 25 height 5
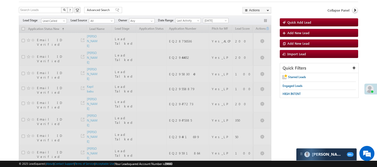
click at [53, 21] on span "Lead Called" at bounding box center [53, 21] width 24 height 5
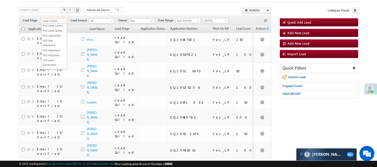
scroll to position [82, 0]
click at [51, 20] on link "Lead Talked" at bounding box center [53, 17] width 25 height 5
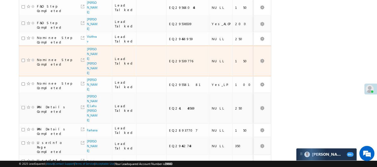
scroll to position [251, 0]
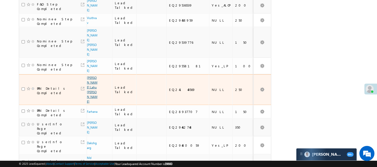
click at [90, 76] on link "Nivrutti Lahu Pichad" at bounding box center [92, 90] width 11 height 28
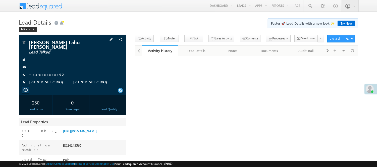
click at [40, 72] on link "+xx-xxxxxxxx92" at bounding box center [47, 74] width 37 height 4
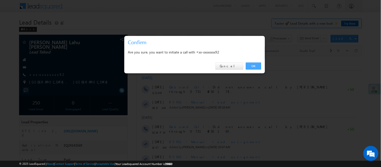
click at [252, 63] on link "OK" at bounding box center [253, 65] width 15 height 7
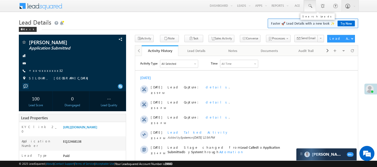
click at [309, 6] on span at bounding box center [309, 6] width 5 height 5
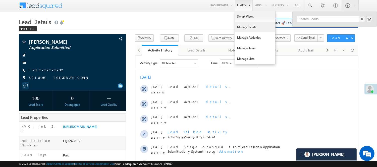
click at [242, 27] on link "Manage Leads" at bounding box center [255, 27] width 40 height 11
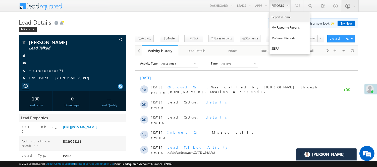
click at [276, 18] on link "Reports Home" at bounding box center [289, 17] width 40 height 11
click at [277, 17] on link "Reports Home" at bounding box center [289, 17] width 40 height 11
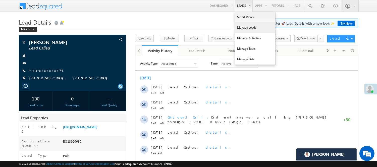
click at [246, 28] on link "Manage Leads" at bounding box center [255, 27] width 40 height 11
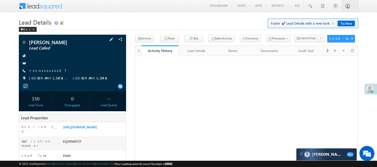
scroll to position [56, 0]
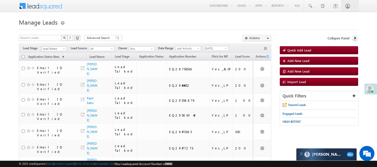
click at [53, 48] on span "Lead Talked" at bounding box center [53, 48] width 24 height 5
click at [51, 83] on link "Code Generated" at bounding box center [53, 85] width 25 height 5
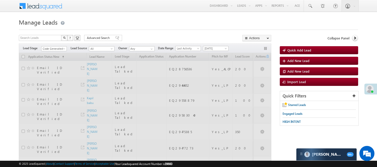
click at [139, 38] on div "Search Leads X ? 22 results found Advanced Search Advanced Search Advanced sear…" at bounding box center [145, 38] width 252 height 7
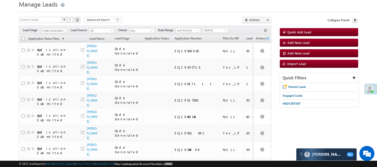
scroll to position [0, 0]
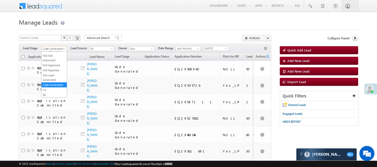
click at [52, 47] on span "Code Generated" at bounding box center [53, 48] width 24 height 5
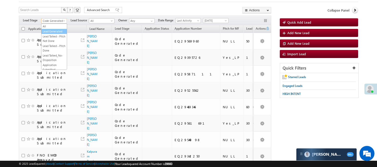
click at [49, 34] on link "Lead Generated" at bounding box center [53, 31] width 25 height 5
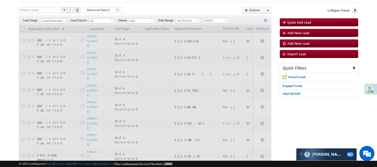
click at [59, 16] on div "Filters Lead Stage All Lead Generated Lead Talked - Pitch Not Done Lead Talked …" at bounding box center [145, 21] width 252 height 10
click at [58, 20] on form "Manage Leads Quick Add Lead Search Leads X ? 14 results found Advanced Search A…" at bounding box center [188, 152] width 339 height 327
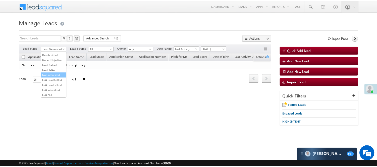
scroll to position [56, 0]
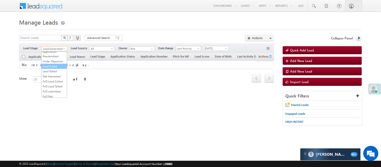
click at [55, 63] on link "Under Objection" at bounding box center [53, 61] width 25 height 5
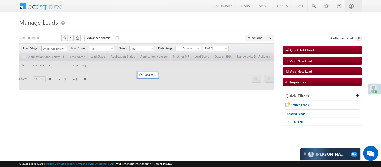
click at [214, 48] on span "Today" at bounding box center [215, 48] width 24 height 5
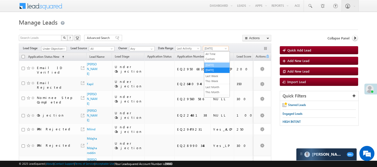
click at [213, 67] on link "Yesterday" at bounding box center [216, 65] width 25 height 5
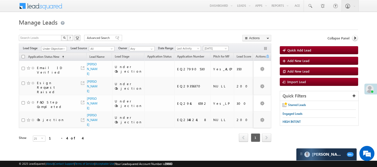
click at [209, 50] on span "Yesterday" at bounding box center [215, 48] width 24 height 5
click at [210, 69] on link "Today" at bounding box center [216, 70] width 25 height 5
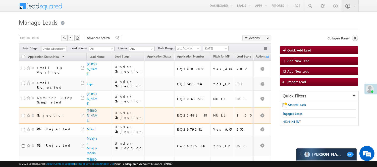
click at [93, 109] on link "Dipen" at bounding box center [92, 115] width 11 height 13
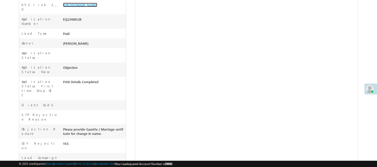
scroll to position [139, 0]
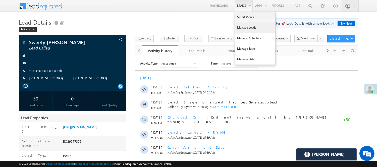
click at [248, 29] on link "Manage Leads" at bounding box center [255, 27] width 40 height 11
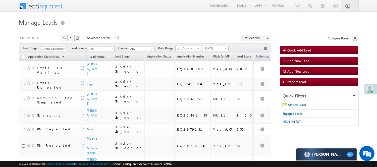
click at [49, 50] on span "Under Objection" at bounding box center [53, 48] width 24 height 5
click at [46, 83] on link "Code Generated" at bounding box center [53, 85] width 25 height 5
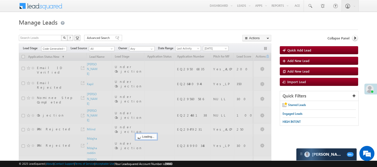
click at [136, 39] on div "Search Leads X ? 8 results found Advanced Search Advanced Search Advanced searc…" at bounding box center [145, 38] width 252 height 7
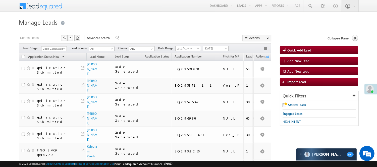
click at [56, 48] on span "Code Generated" at bounding box center [53, 48] width 24 height 5
click at [54, 61] on link "Lead Generated" at bounding box center [53, 59] width 25 height 5
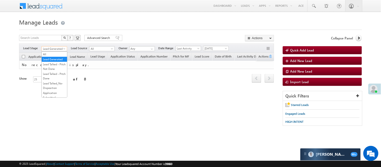
click at [47, 49] on span "Lead Generated" at bounding box center [54, 48] width 24 height 5
click at [50, 71] on link "Lead Talked - Pitch Not Done" at bounding box center [54, 66] width 25 height 9
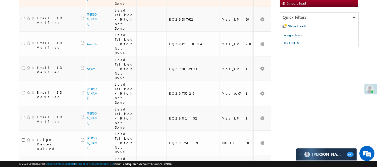
scroll to position [21, 0]
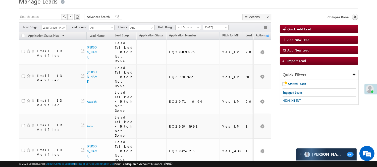
click at [56, 28] on span "Lead Talked - Pitch Not Done" at bounding box center [53, 27] width 24 height 5
click at [55, 40] on link "Lead Generated" at bounding box center [53, 38] width 25 height 5
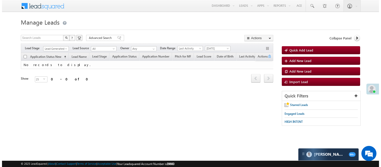
scroll to position [0, 0]
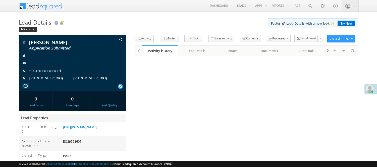
click at [46, 68] on link "+xx-xxxxxxxx43" at bounding box center [45, 70] width 33 height 4
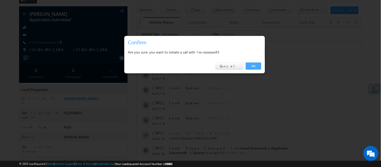
click at [250, 64] on link "OK" at bounding box center [253, 65] width 15 height 7
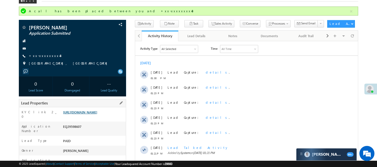
click at [97, 114] on link "https://angelbroking1-pk3em7sa.customui-test.leadsquared.com?leadId=cd854bb8-aa…" at bounding box center [80, 112] width 34 height 4
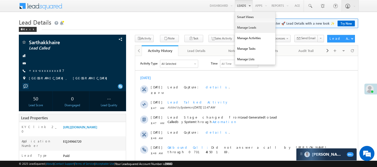
click at [245, 27] on link "Manage Leads" at bounding box center [255, 27] width 40 height 11
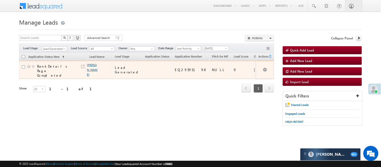
click at [91, 64] on link "Prasad Sadgar" at bounding box center [92, 69] width 11 height 13
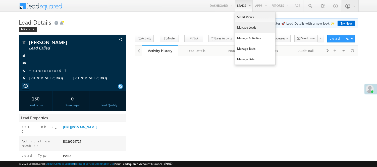
click at [250, 30] on link "Manage Leads" at bounding box center [255, 27] width 40 height 11
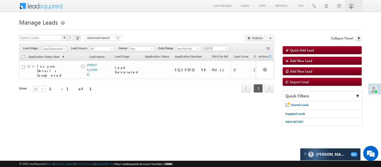
click at [57, 47] on span "Lead Generated" at bounding box center [54, 48] width 24 height 5
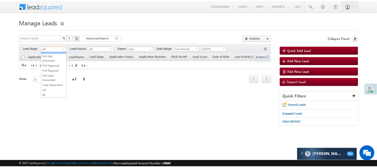
scroll to position [124, 0]
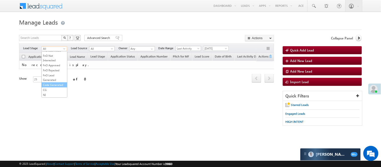
click at [51, 83] on link "Code Generated" at bounding box center [54, 85] width 25 height 5
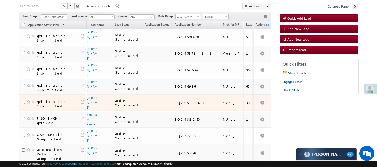
scroll to position [32, 0]
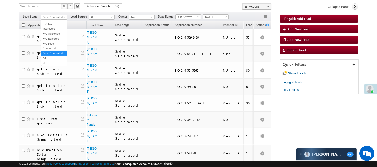
click at [59, 17] on span "Code Generated" at bounding box center [53, 17] width 24 height 5
click at [49, 28] on link "Lead Generated" at bounding box center [53, 27] width 25 height 5
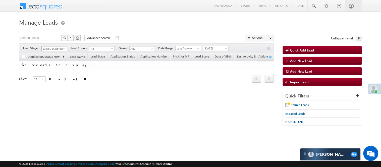
drag, startPoint x: 54, startPoint y: 47, endPoint x: 54, endPoint y: 50, distance: 3.0
click at [54, 48] on span "Lead Generated" at bounding box center [54, 48] width 24 height 5
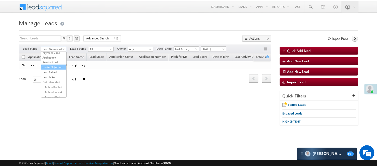
scroll to position [69, 0]
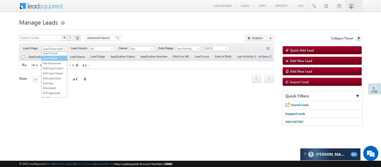
drag, startPoint x: 54, startPoint y: 74, endPoint x: 54, endPoint y: 71, distance: 3.8
click at [54, 71] on ul "All Lead Generated Lead Talked - Pitch Not Done Lead Talked - Pitch Done Lead T…" at bounding box center [54, 74] width 26 height 46
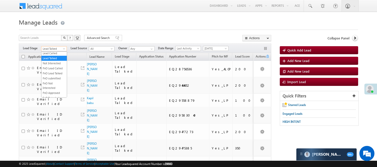
click at [53, 47] on span "Lead Talked" at bounding box center [53, 48] width 24 height 5
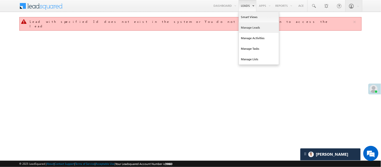
click at [248, 26] on link "Manage Leads" at bounding box center [259, 27] width 40 height 11
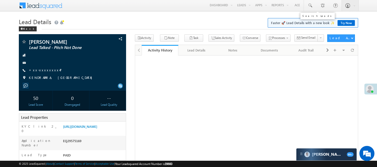
scroll to position [1, 0]
click at [309, 3] on span at bounding box center [309, 5] width 5 height 5
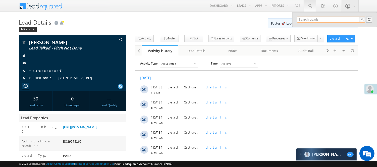
click at [314, 19] on input "text" at bounding box center [331, 20] width 68 height 6
click at [313, 17] on input "text" at bounding box center [331, 20] width 68 height 6
drag, startPoint x: 320, startPoint y: 20, endPoint x: 279, endPoint y: 21, distance: 40.4
type input "9279036237"
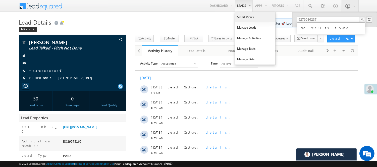
click at [248, 17] on link "Smart Views" at bounding box center [255, 17] width 40 height 11
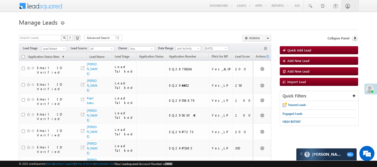
click at [57, 49] on span "Lead Talked" at bounding box center [53, 48] width 24 height 5
click at [50, 87] on link "Code Generated" at bounding box center [53, 85] width 25 height 5
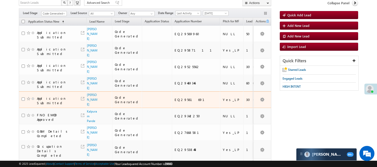
scroll to position [32, 0]
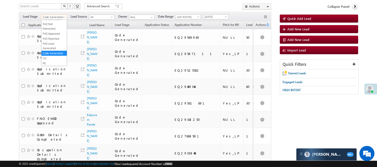
click at [54, 18] on span "Code Generated" at bounding box center [53, 17] width 24 height 5
click at [54, 30] on link "Lead Generated" at bounding box center [53, 27] width 25 height 5
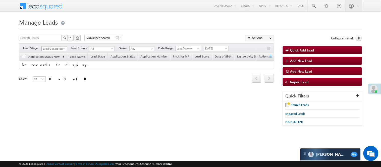
click at [44, 49] on span "Lead Generated" at bounding box center [54, 48] width 24 height 5
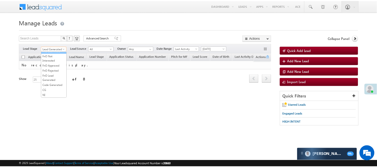
scroll to position [41, 0]
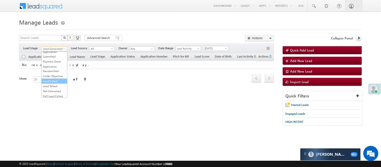
click at [53, 83] on link "Lead Called" at bounding box center [54, 81] width 25 height 5
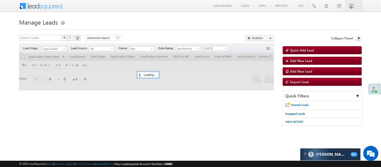
click at [102, 26] on h1 "Manage Leads" at bounding box center [190, 22] width 342 height 10
click at [58, 48] on span "Lead Called" at bounding box center [54, 48] width 24 height 5
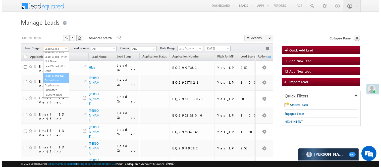
scroll to position [0, 0]
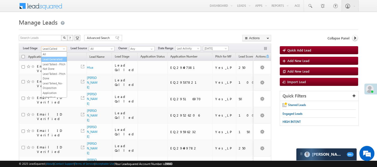
click at [54, 61] on link "Lead Generated" at bounding box center [53, 59] width 25 height 5
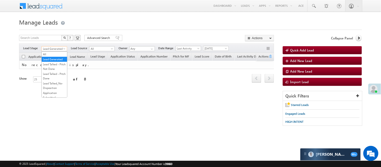
click at [54, 48] on span "Lead Generated" at bounding box center [54, 48] width 24 height 5
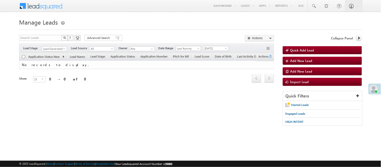
click at [59, 47] on span "Lead Generated" at bounding box center [54, 48] width 24 height 5
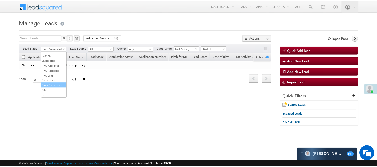
scroll to position [124, 0]
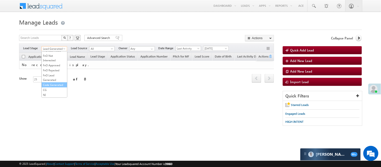
click at [48, 83] on link "Code Generated" at bounding box center [54, 85] width 25 height 5
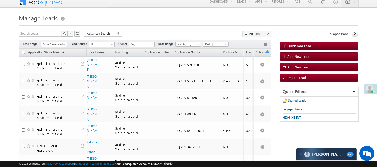
scroll to position [0, 0]
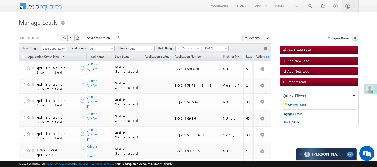
click at [53, 45] on div "Filters Lead Stage All Lead Generated Lead Talked - Pitch Not Done Lead Talked …" at bounding box center [145, 48] width 252 height 10
click at [53, 47] on span "Code Generated" at bounding box center [53, 48] width 24 height 5
click at [49, 61] on link "Lead Generated" at bounding box center [53, 59] width 25 height 5
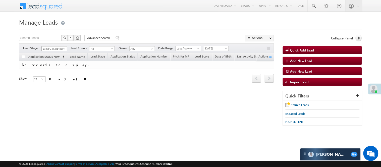
click at [59, 49] on span "Lead Generated" at bounding box center [54, 48] width 24 height 5
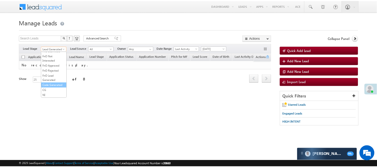
scroll to position [124, 0]
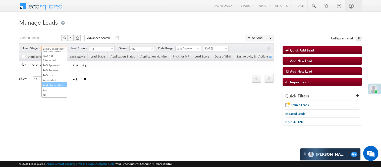
click at [52, 83] on link "Code Generated" at bounding box center [54, 85] width 25 height 5
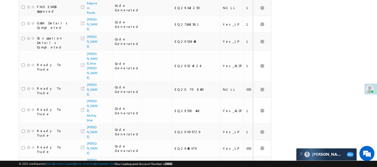
scroll to position [0, 0]
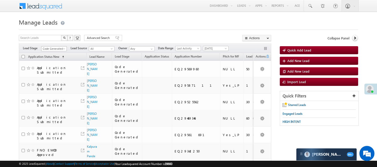
click at [56, 48] on span "Code Generated" at bounding box center [53, 48] width 24 height 5
drag, startPoint x: 52, startPoint y: 66, endPoint x: 54, endPoint y: 64, distance: 2.7
click at [54, 64] on ul "All Lead Generated Lead Talked - Pitch Not Done Lead Talked - Pitch Done Lead T…" at bounding box center [54, 74] width 26 height 46
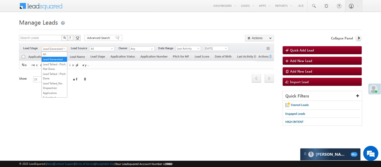
click at [53, 48] on span "Lead Generated" at bounding box center [54, 48] width 24 height 5
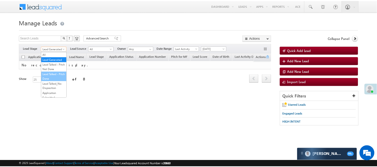
scroll to position [56, 0]
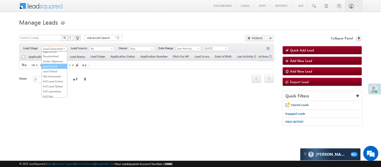
click at [55, 68] on link "Lead Called" at bounding box center [54, 66] width 25 height 5
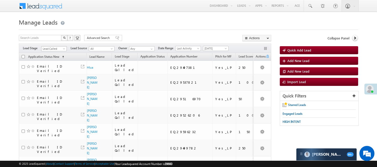
click at [59, 49] on span "Lead Called" at bounding box center [53, 48] width 24 height 5
click at [49, 87] on link "Code Generated" at bounding box center [53, 85] width 25 height 5
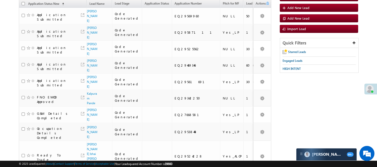
scroll to position [0, 0]
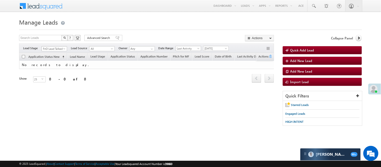
click at [54, 49] on span "FnO Lead Talked" at bounding box center [54, 48] width 24 height 5
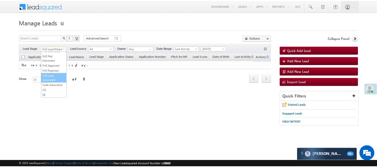
scroll to position [124, 0]
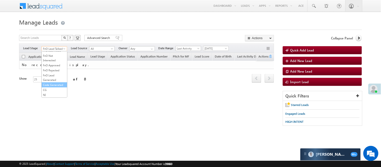
click at [52, 83] on link "Code Generated" at bounding box center [54, 85] width 25 height 5
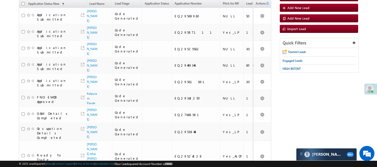
scroll to position [0, 0]
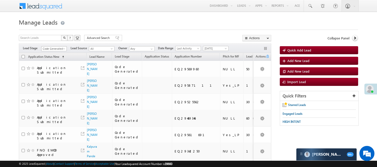
click at [59, 46] on link "Code Generated" at bounding box center [54, 48] width 26 height 5
click at [49, 61] on link "Lead Generated" at bounding box center [53, 59] width 25 height 5
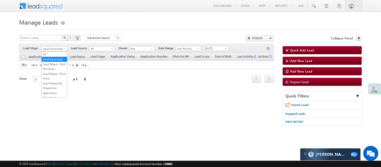
click at [49, 49] on span "Lead Generated" at bounding box center [54, 48] width 24 height 5
click at [53, 69] on link "Lead Talked - Pitch Not Done" at bounding box center [54, 66] width 25 height 9
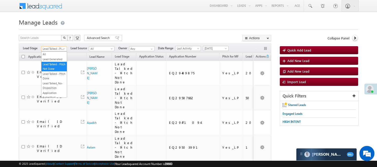
click at [56, 48] on span "Lead Talked - Pitch Not Done" at bounding box center [53, 48] width 24 height 5
click at [53, 58] on link "Lead Generated" at bounding box center [53, 59] width 25 height 5
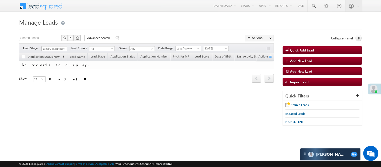
click at [380, 124] on body "Menu Nisha Anand Yadav Nisha .Yada v@ang elbro king. com" at bounding box center [190, 71] width 381 height 142
click at [45, 48] on span "Lead Generated" at bounding box center [54, 48] width 24 height 5
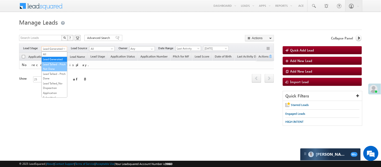
click at [52, 70] on link "Lead Talked - Pitch Not Done" at bounding box center [54, 66] width 25 height 9
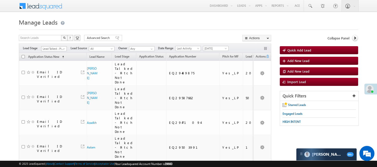
click at [53, 49] on span "Lead Talked - Pitch Not Done" at bounding box center [53, 48] width 24 height 5
click at [52, 61] on link "Lead Generated" at bounding box center [53, 59] width 25 height 5
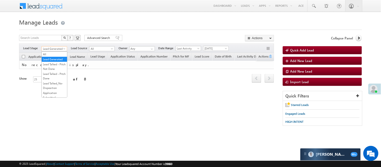
click at [52, 50] on span "Lead Generated" at bounding box center [54, 48] width 24 height 5
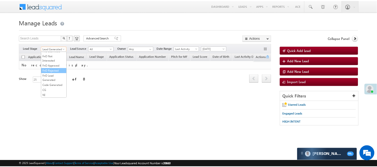
scroll to position [124, 0]
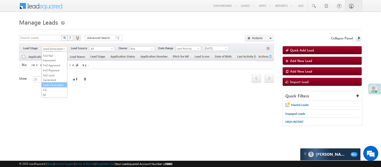
click at [53, 83] on link "Code Generated" at bounding box center [54, 85] width 25 height 5
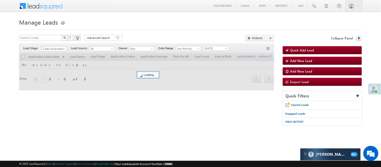
click at [134, 26] on h1 "Manage Leads" at bounding box center [190, 22] width 342 height 10
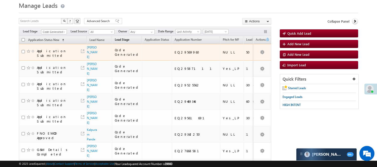
scroll to position [28, 0]
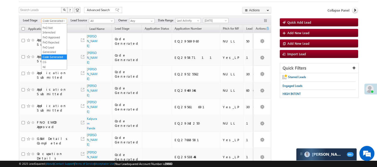
click at [53, 21] on span "Code Generated" at bounding box center [53, 21] width 24 height 5
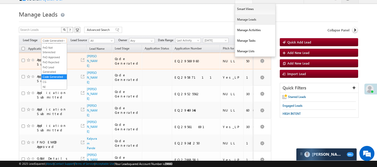
scroll to position [0, 0]
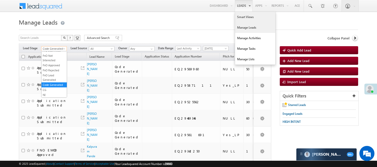
click at [244, 15] on link "Smart Views" at bounding box center [255, 17] width 40 height 11
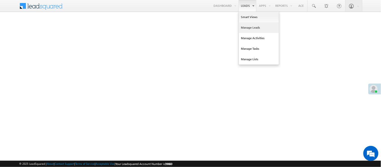
click at [253, 28] on link "Manage Leads" at bounding box center [259, 27] width 40 height 11
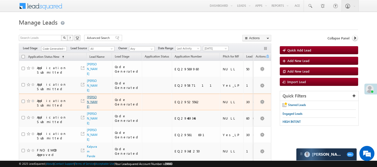
click at [90, 98] on link "[PERSON_NAME]" at bounding box center [92, 101] width 11 height 13
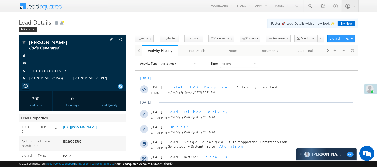
click at [43, 71] on link "+xx-xxxxxxxx06" at bounding box center [47, 70] width 37 height 4
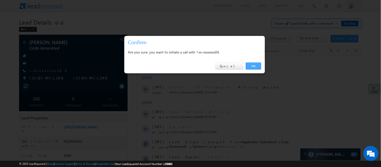
click at [253, 63] on link "OK" at bounding box center [253, 65] width 15 height 7
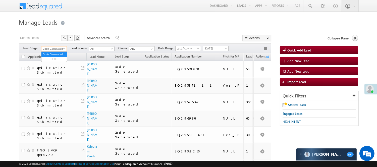
click at [50, 46] on span "Code Generated" at bounding box center [53, 48] width 24 height 5
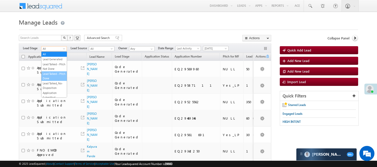
click at [53, 81] on link "Lead Talked - Pitch Done" at bounding box center [53, 75] width 25 height 9
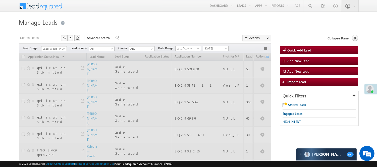
click at [174, 30] on div at bounding box center [188, 28] width 339 height 3
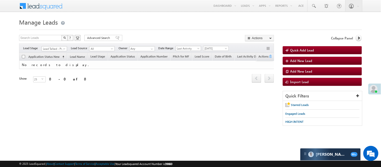
click at [59, 49] on span "Lead Talked - Pitch Done" at bounding box center [54, 48] width 24 height 5
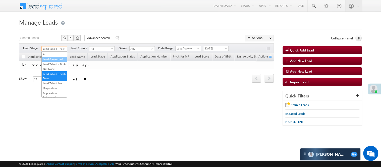
click at [51, 61] on link "Lead Generated" at bounding box center [54, 59] width 25 height 5
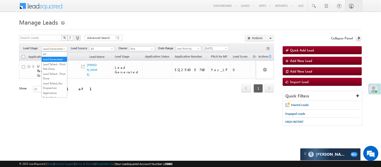
click at [54, 50] on span "Lead Generated" at bounding box center [54, 48] width 24 height 5
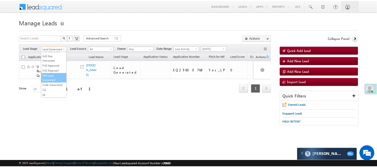
scroll to position [124, 0]
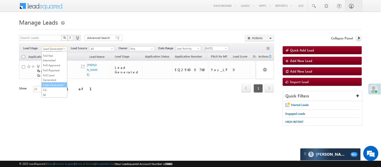
click at [51, 83] on link "Code Generated" at bounding box center [54, 85] width 25 height 5
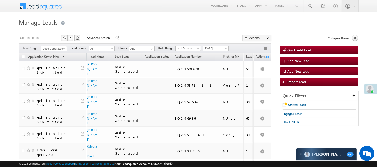
click at [49, 47] on span "Code Generated" at bounding box center [53, 48] width 24 height 5
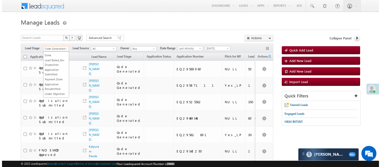
scroll to position [0, 0]
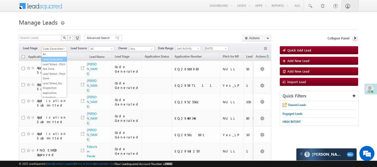
click at [53, 60] on link "Lead Generated" at bounding box center [53, 59] width 25 height 5
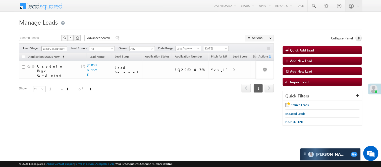
click at [59, 49] on span "Lead Generated" at bounding box center [54, 48] width 24 height 5
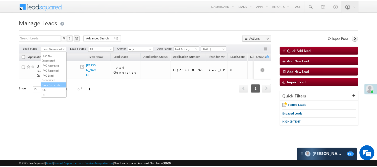
scroll to position [124, 0]
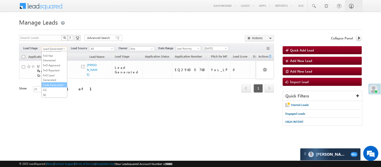
click at [51, 84] on link "Code Generated" at bounding box center [54, 85] width 25 height 5
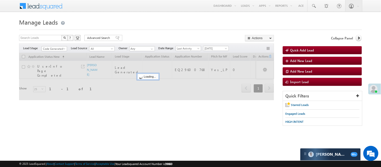
click at [141, 33] on form "Manage Leads Quick Add Lead Search Leads X ? 1 results found Advanced Search Ad…" at bounding box center [190, 74] width 342 height 114
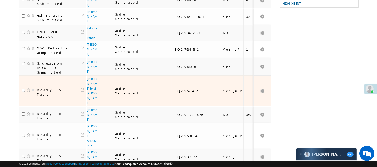
scroll to position [115, 0]
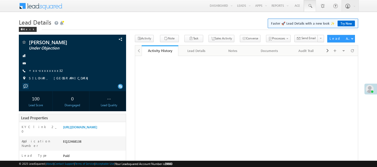
click at [311, 7] on span at bounding box center [309, 6] width 5 height 5
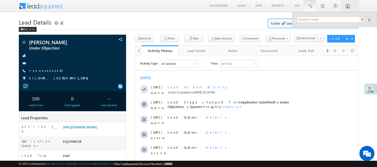
click at [321, 20] on input "text" at bounding box center [331, 20] width 68 height 6
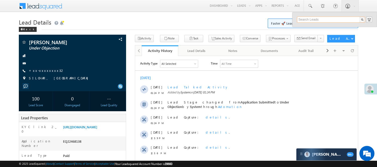
paste input "6381769160"
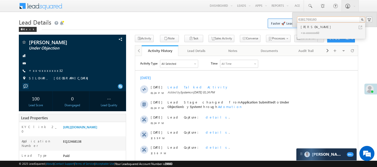
type input "6381769160"
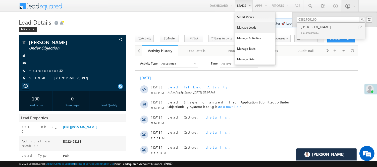
click at [244, 26] on link "Manage Leads" at bounding box center [255, 27] width 40 height 11
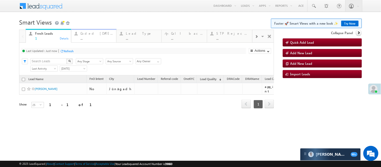
click at [95, 40] on link "Coded [DATE] ... Details" at bounding box center [93, 36] width 45 height 14
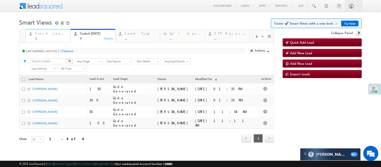
click at [37, 38] on div "1" at bounding box center [51, 38] width 32 height 4
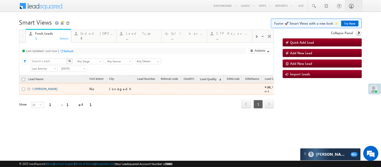
click at [38, 91] on link "[PERSON_NAME]" at bounding box center [46, 89] width 23 height 4
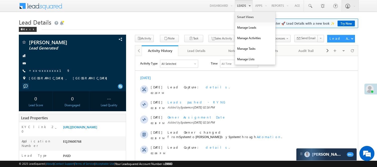
click at [247, 16] on link "Smart Views" at bounding box center [255, 17] width 40 height 11
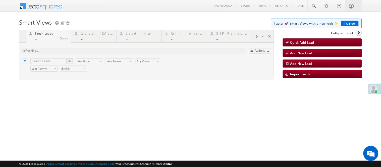
click at [97, 38] on div at bounding box center [146, 55] width 255 height 50
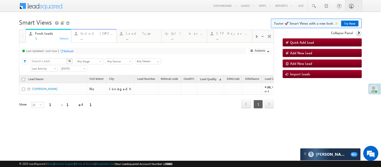
click at [88, 36] on div "Coded Today ..." at bounding box center [97, 35] width 33 height 10
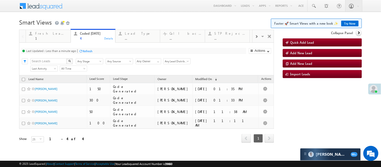
click at [115, 17] on h1 "Smart Views Getting Started Faster 🚀 Smart Views with a new look ✨ Try Now" at bounding box center [190, 22] width 342 height 10
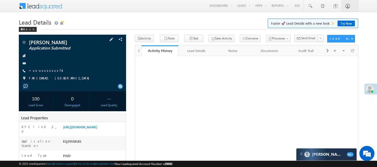
scroll to position [28, 0]
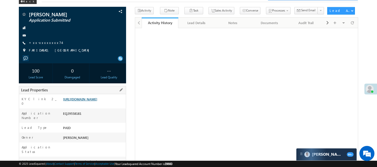
click at [90, 99] on link "[URL][DOMAIN_NAME]" at bounding box center [80, 99] width 34 height 4
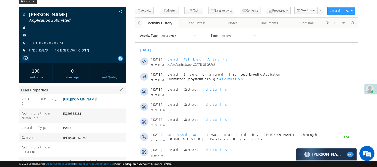
scroll to position [0, 0]
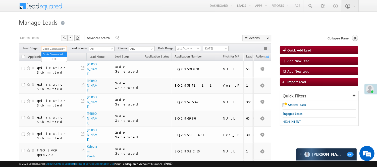
click at [49, 49] on span "Code Generated" at bounding box center [53, 48] width 24 height 5
click at [52, 58] on link "Lead Generated" at bounding box center [53, 59] width 25 height 5
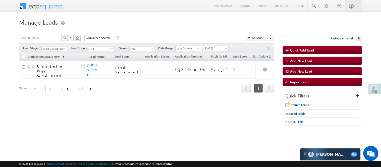
click at [51, 48] on span "Lead Generated" at bounding box center [54, 48] width 24 height 5
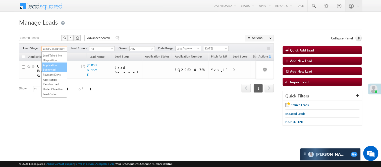
click at [52, 72] on link "Application Submitted" at bounding box center [54, 67] width 25 height 9
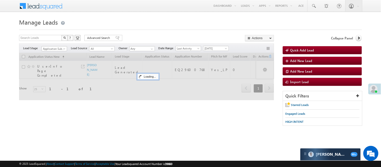
click at [141, 26] on h1 "Manage Leads" at bounding box center [190, 22] width 342 height 10
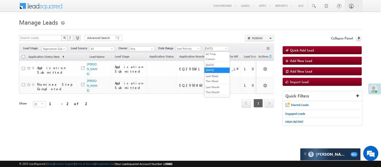
click at [221, 48] on span "[DATE]" at bounding box center [215, 48] width 24 height 5
click at [49, 47] on span "Application Submitted" at bounding box center [54, 48] width 24 height 5
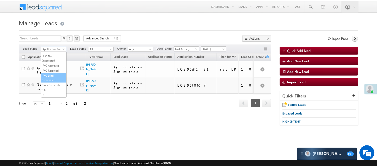
scroll to position [111, 0]
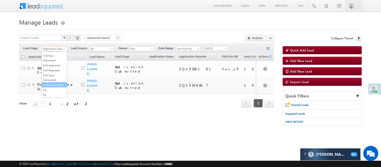
click at [49, 87] on link "Code Generated" at bounding box center [54, 85] width 25 height 5
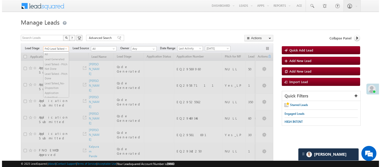
scroll to position [107, 0]
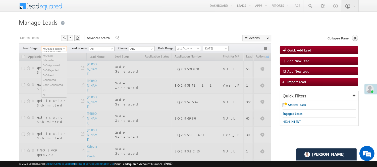
click at [53, 49] on span "FnO Lead Talked" at bounding box center [53, 48] width 24 height 5
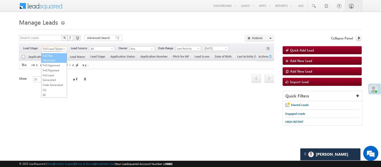
scroll to position [41, 0]
click at [56, 59] on link "Application Submitted" at bounding box center [53, 54] width 25 height 9
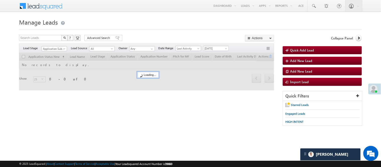
click at [178, 9] on div "Menu Nisha Anand Yadav Nisha .Yada v@ang elbro king. com Angel Broki" at bounding box center [190, 6] width 342 height 12
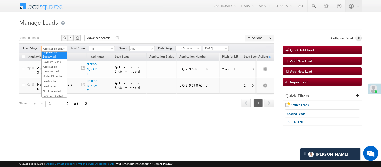
click at [58, 47] on span "Application Submitted" at bounding box center [54, 48] width 24 height 5
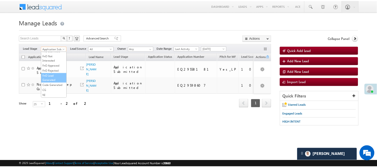
scroll to position [124, 0]
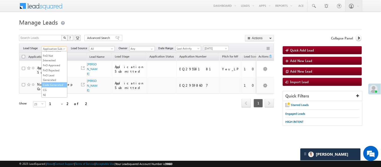
click at [51, 84] on link "Code Generated" at bounding box center [54, 85] width 25 height 5
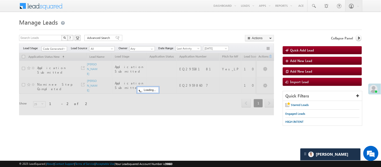
click at [142, 32] on form "Manage Leads Quick Add Lead Search Leads X ? 2 results found Advanced Search Ad…" at bounding box center [190, 74] width 342 height 114
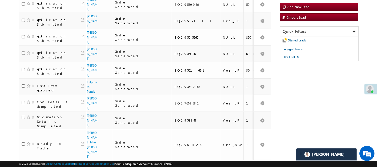
scroll to position [0, 0]
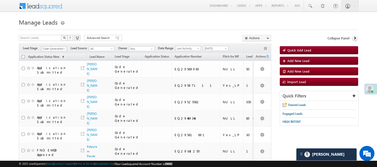
click at [60, 48] on span "Code Generated" at bounding box center [53, 48] width 24 height 5
click at [54, 61] on link "Lead Generated" at bounding box center [53, 59] width 25 height 5
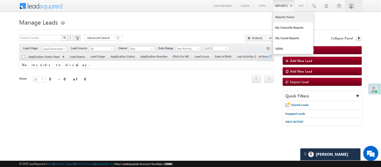
click at [286, 17] on link "Reports Home" at bounding box center [293, 17] width 40 height 11
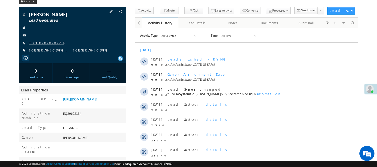
click at [38, 41] on link "+xx-xxxxxxxx26" at bounding box center [46, 42] width 35 height 4
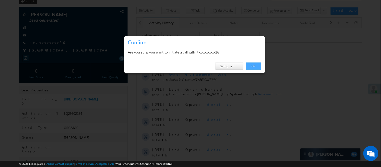
click at [254, 64] on link "OK" at bounding box center [253, 65] width 15 height 7
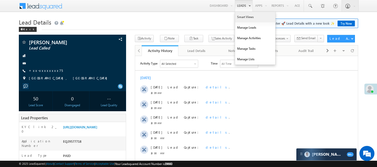
click at [244, 19] on link "Smart Views" at bounding box center [255, 17] width 40 height 11
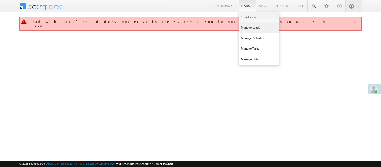
drag, startPoint x: 0, startPoint y: 0, endPoint x: 248, endPoint y: 29, distance: 249.6
click at [248, 29] on link "Manage Leads" at bounding box center [259, 27] width 40 height 11
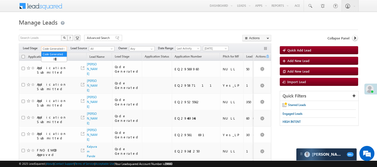
click at [61, 49] on span "Code Generated" at bounding box center [53, 48] width 24 height 5
click at [50, 59] on link "Lead Generated" at bounding box center [53, 59] width 25 height 5
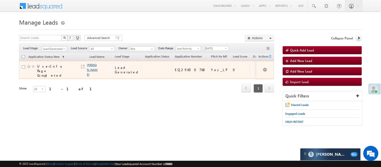
click at [90, 66] on link "[PERSON_NAME]" at bounding box center [92, 69] width 11 height 13
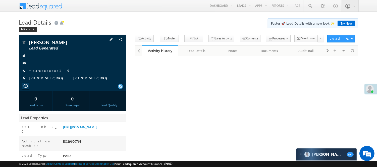
click at [33, 70] on link "+xx-xxxxxxxx19" at bounding box center [49, 70] width 41 height 4
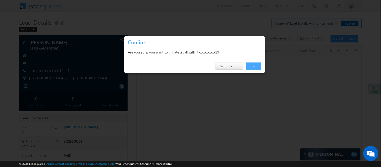
click at [251, 65] on link "OK" at bounding box center [253, 65] width 15 height 7
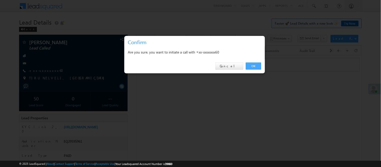
click at [253, 64] on link "OK" at bounding box center [253, 65] width 15 height 7
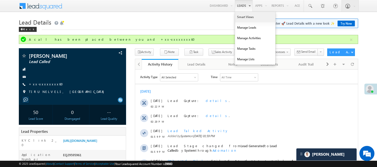
click at [242, 18] on link "Smart Views" at bounding box center [255, 17] width 40 height 11
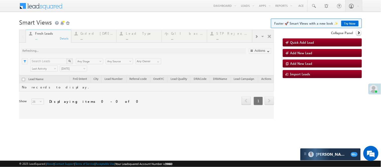
click at [85, 35] on div at bounding box center [146, 74] width 255 height 89
click at [87, 36] on div at bounding box center [146, 74] width 255 height 89
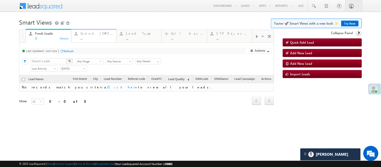
click at [100, 35] on div "Coded [DATE]" at bounding box center [97, 33] width 33 height 4
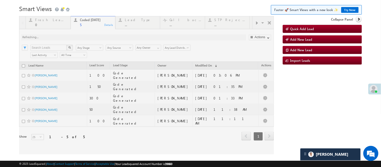
scroll to position [26, 0]
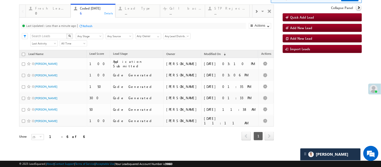
click at [12, 72] on body "Menu Nisha Anand Yadav Nisha .Yada v@ang elbro king. com" at bounding box center [190, 64] width 381 height 179
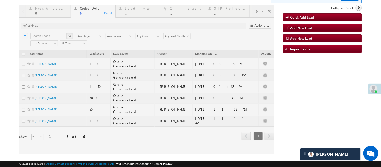
scroll to position [0, 0]
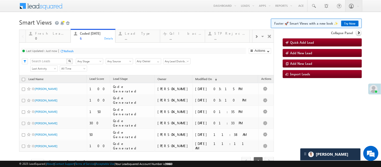
click at [129, 14] on body "Menu Nisha Anand Yadav Nisha .Yada v@ang elbro king. com" at bounding box center [190, 89] width 381 height 179
click at [128, 14] on body "Menu Nisha Anand Yadav Nisha .Yada v@ang elbro king. com" at bounding box center [190, 89] width 381 height 179
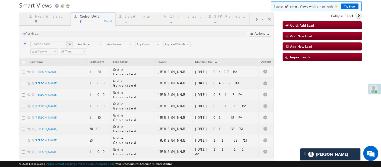
scroll to position [5, 0]
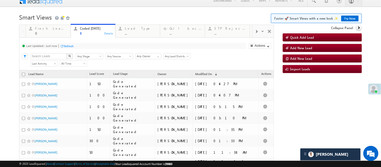
click at [110, 59] on div "Search X Lead Stage Any Stage Any Stage Lead Source Any Source Any Source Owner…" at bounding box center [151, 56] width 246 height 8
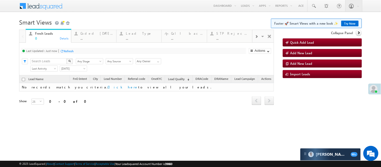
click at [349, 21] on link "Try Now" at bounding box center [349, 24] width 17 height 6
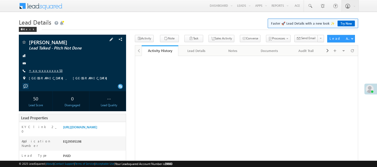
click at [45, 69] on link "+xx-xxxxxxxx53" at bounding box center [46, 70] width 34 height 4
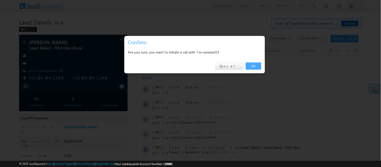
click at [253, 64] on link "OK" at bounding box center [253, 65] width 15 height 7
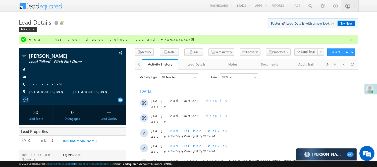
scroll to position [56, 0]
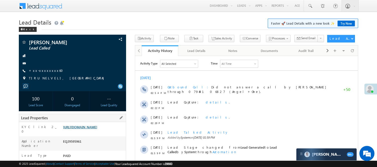
click at [93, 126] on link "https://angelbroking1-pk3em7sa.customui-test.leadsquared.com?leadId=3e17f092-30…" at bounding box center [80, 127] width 34 height 4
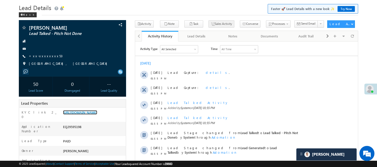
scroll to position [1, 0]
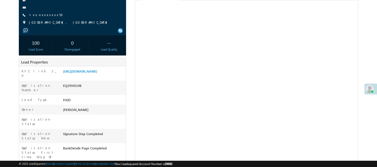
scroll to position [56, 0]
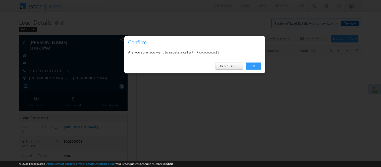
click at [252, 64] on link "OK" at bounding box center [253, 65] width 15 height 7
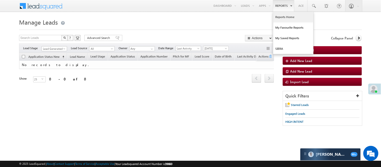
click at [288, 21] on link "Reports Home" at bounding box center [293, 17] width 40 height 11
click at [286, 19] on link "Reports Home" at bounding box center [293, 17] width 40 height 11
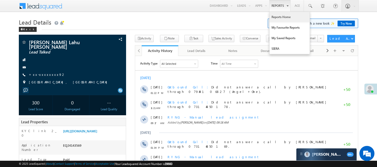
click at [286, 14] on link "Reports Home" at bounding box center [289, 17] width 40 height 11
